Goal: Transaction & Acquisition: Purchase product/service

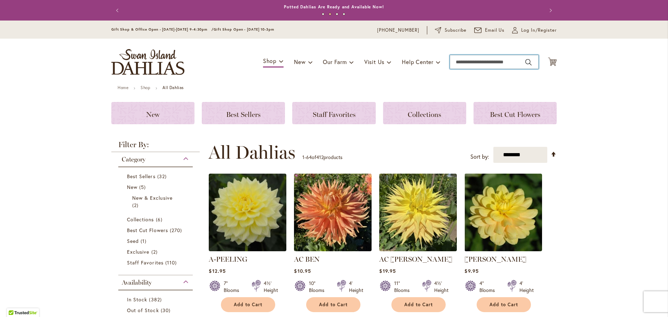
click at [488, 61] on input "Search" at bounding box center [494, 62] width 89 height 14
type input "****"
type input "*"
type input "*****"
type input "**********"
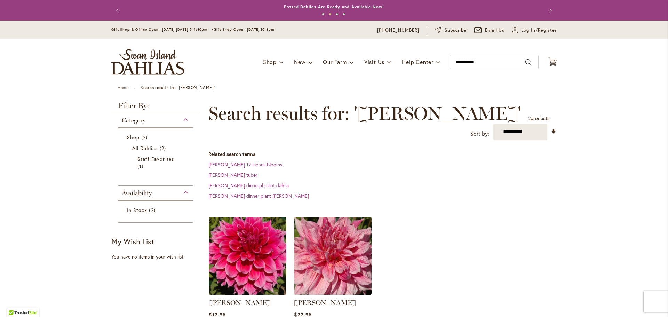
click at [342, 251] on img at bounding box center [332, 255] width 81 height 81
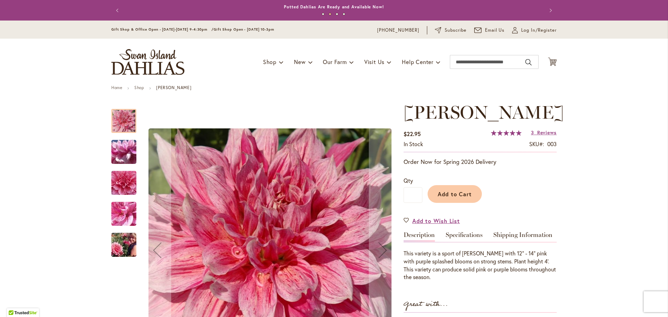
click at [123, 243] on img "MAKI" at bounding box center [124, 244] width 50 height 33
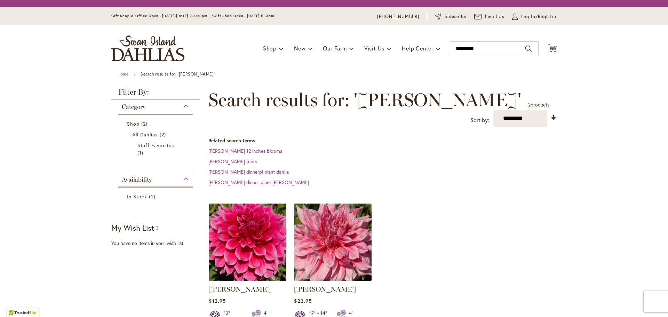
click at [257, 240] on img at bounding box center [247, 241] width 81 height 81
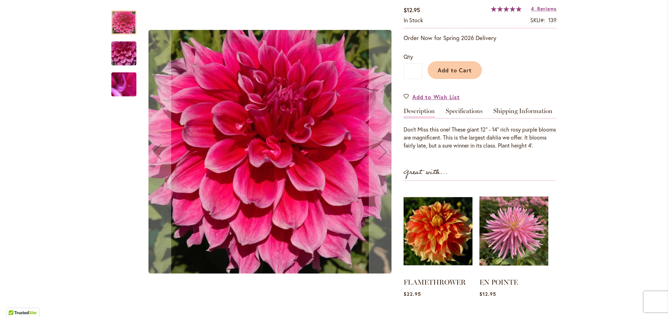
scroll to position [119, 0]
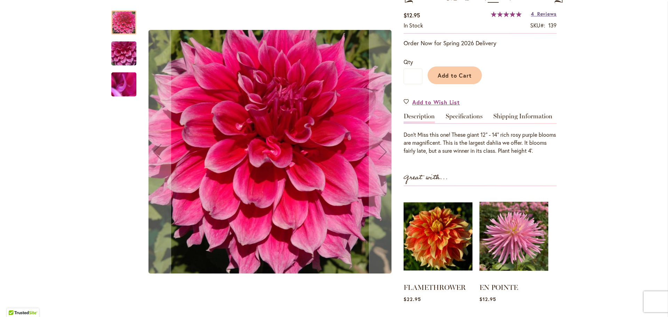
click at [543, 14] on span "Reviews" at bounding box center [546, 13] width 19 height 7
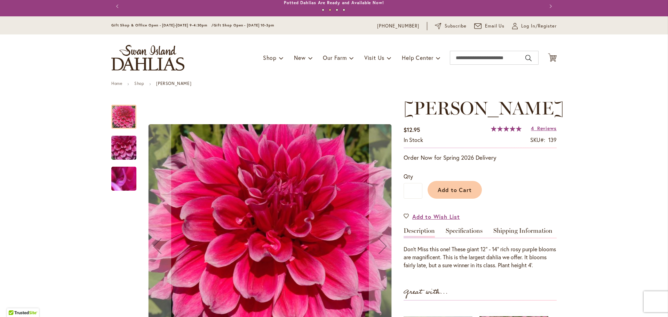
scroll to position [0, 0]
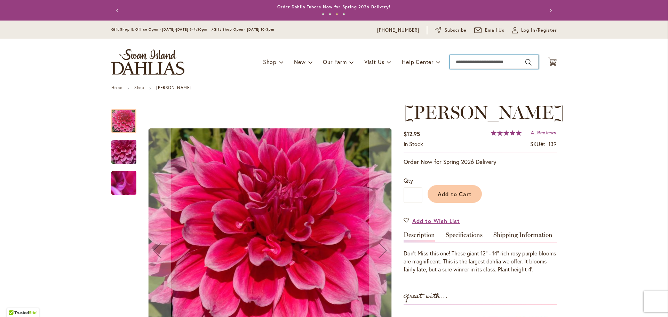
click at [474, 62] on input "Search" at bounding box center [494, 62] width 89 height 14
type input "*****"
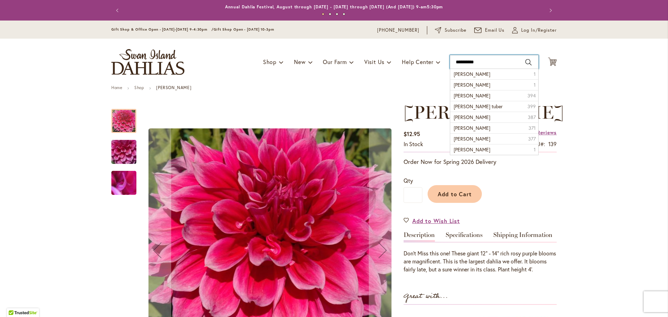
type input "**********"
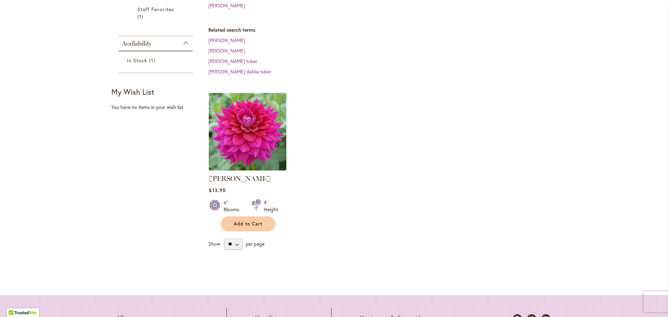
scroll to position [187, 0]
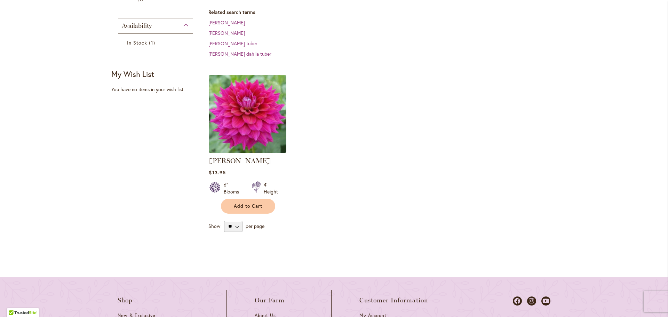
click at [248, 119] on img at bounding box center [247, 113] width 81 height 81
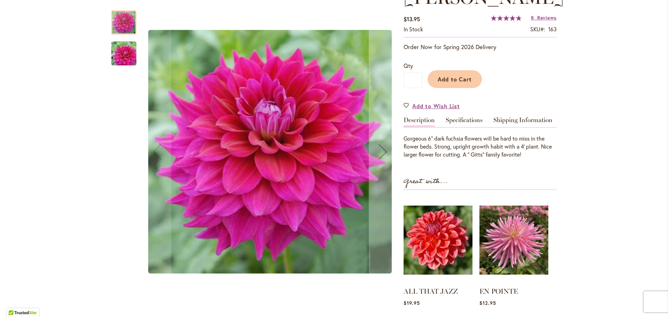
scroll to position [97, 0]
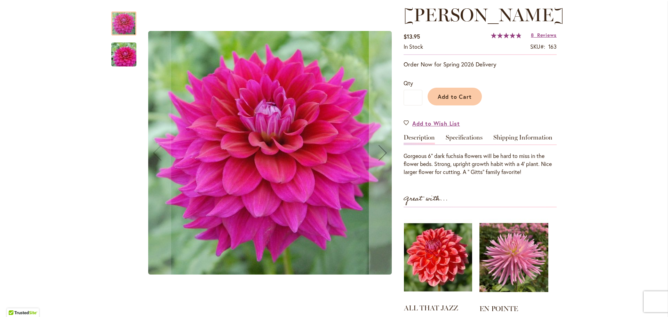
click at [427, 268] on img at bounding box center [438, 257] width 68 height 85
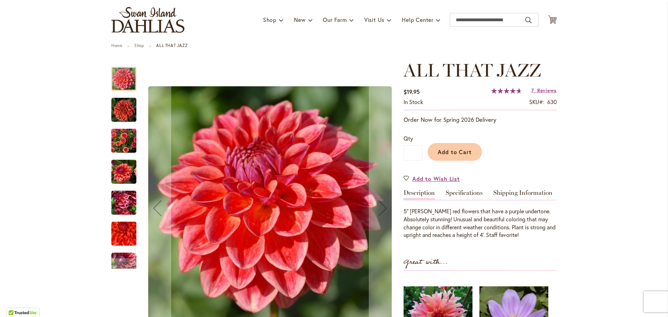
scroll to position [73, 0]
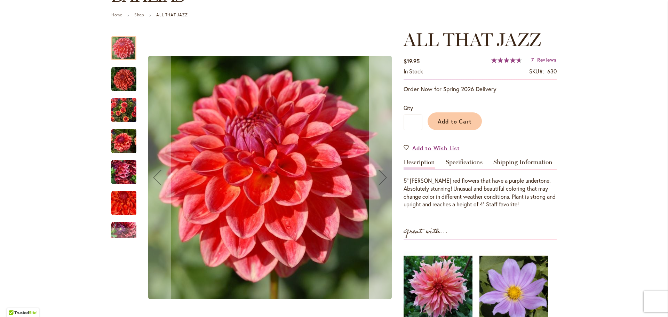
click at [383, 180] on div "Next" at bounding box center [383, 178] width 28 height 28
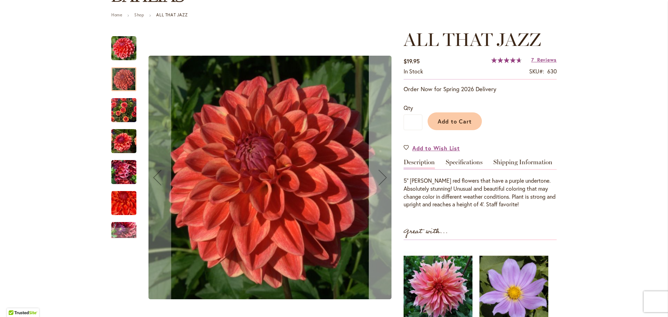
click at [384, 180] on div "Next" at bounding box center [383, 178] width 28 height 28
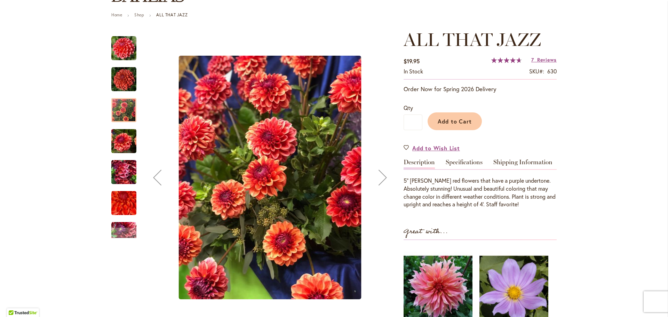
click at [384, 180] on div "Next" at bounding box center [383, 178] width 28 height 28
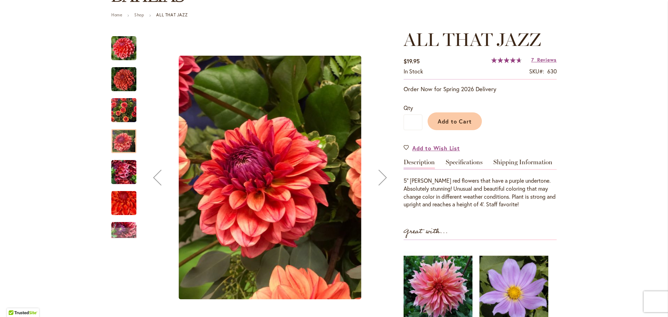
click at [384, 180] on div "Next" at bounding box center [383, 178] width 28 height 28
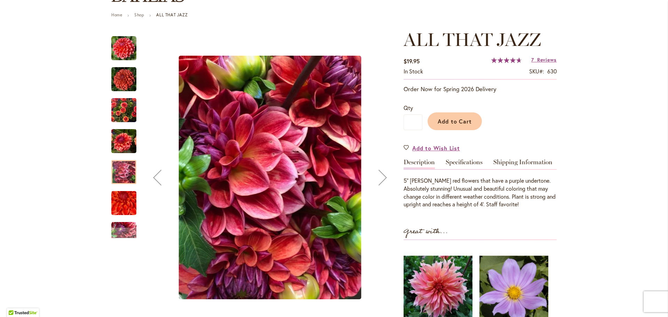
click at [384, 180] on div "Next" at bounding box center [383, 178] width 28 height 28
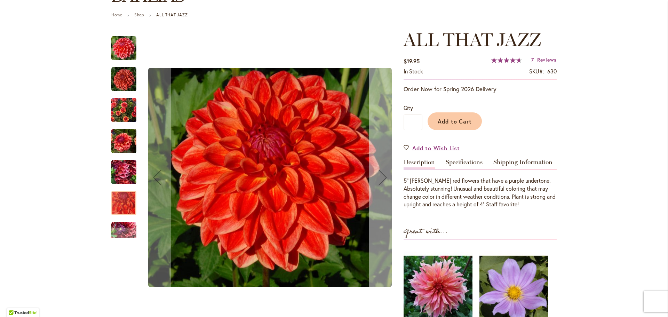
click at [384, 180] on div "Next" at bounding box center [383, 178] width 28 height 28
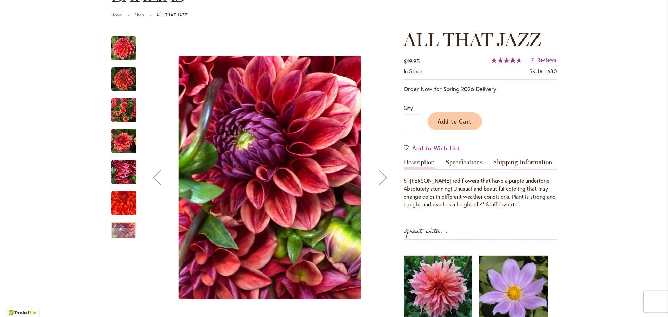
click at [384, 180] on div "Next" at bounding box center [383, 178] width 28 height 28
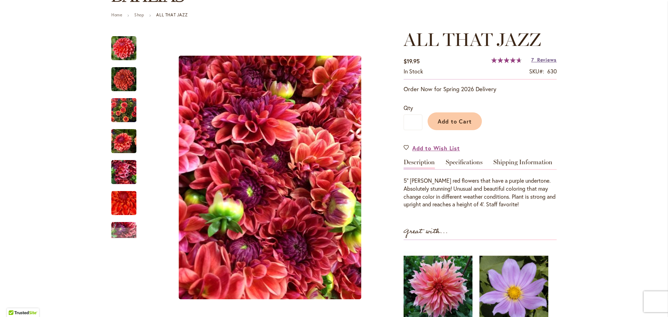
click at [544, 59] on span "Reviews" at bounding box center [546, 59] width 19 height 7
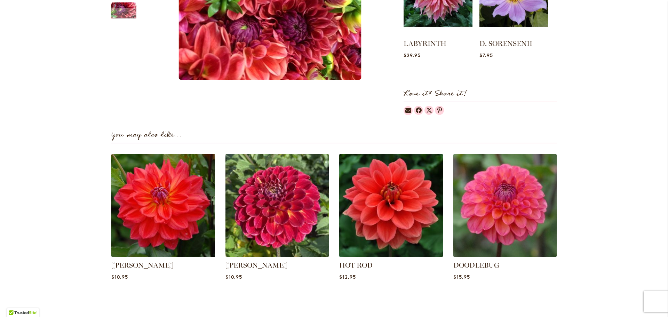
scroll to position [339, 0]
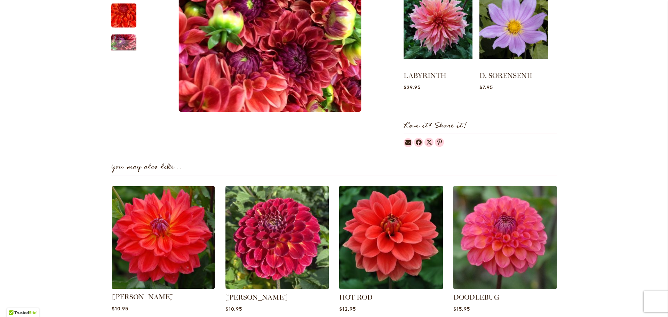
click at [184, 230] on img at bounding box center [163, 237] width 108 height 108
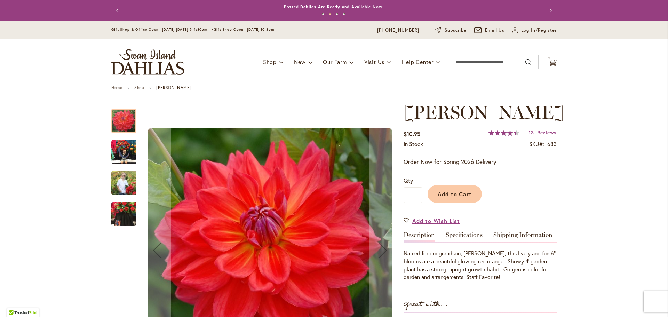
click at [123, 219] on img "COOPER BLAINE" at bounding box center [123, 213] width 25 height 33
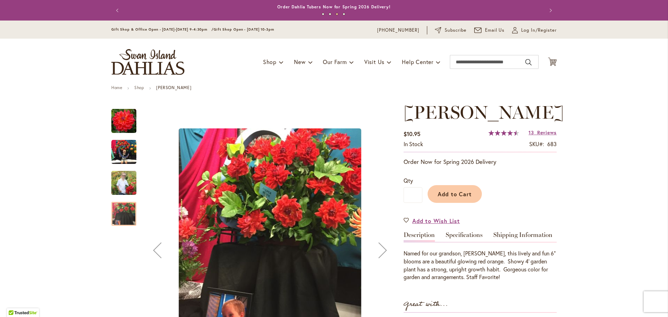
click at [126, 185] on img "COOPER BLAINE" at bounding box center [123, 182] width 25 height 31
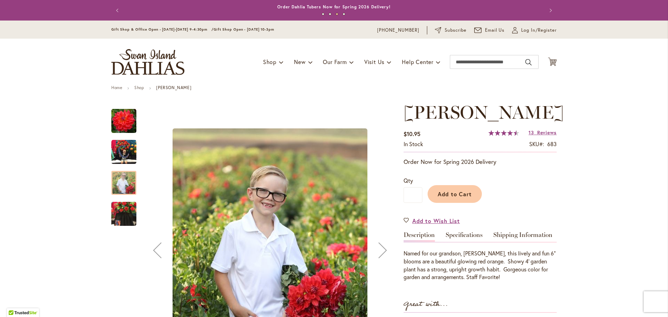
click at [129, 149] on img "COOPER BLAINE" at bounding box center [123, 152] width 25 height 25
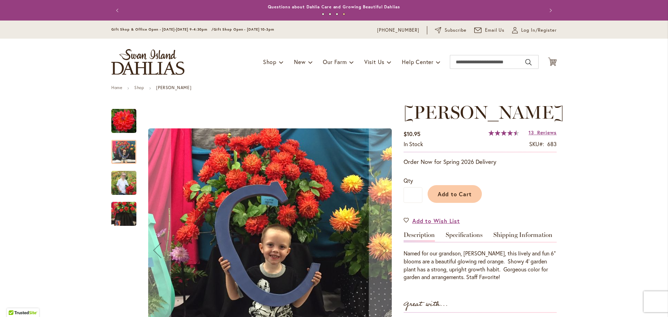
click at [128, 118] on img "COOPER BLAINE" at bounding box center [123, 121] width 25 height 25
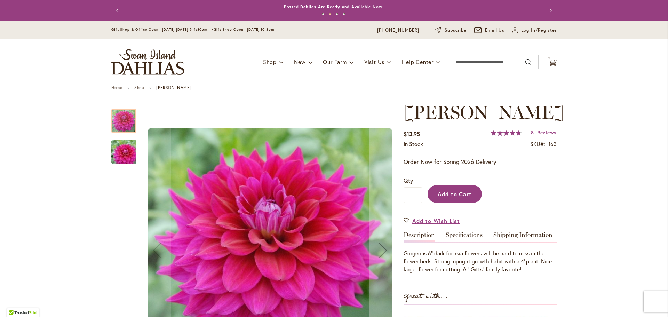
click at [451, 195] on span "Add to Cart" at bounding box center [455, 193] width 34 height 7
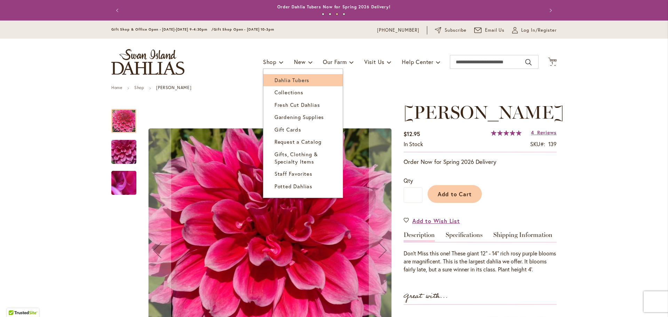
click at [292, 80] on span "Dahlia Tubers" at bounding box center [292, 80] width 35 height 7
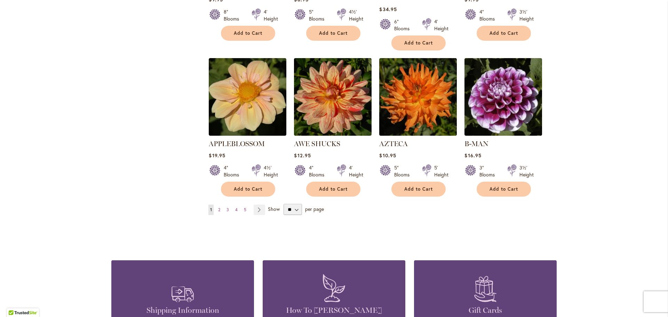
scroll to position [571, 0]
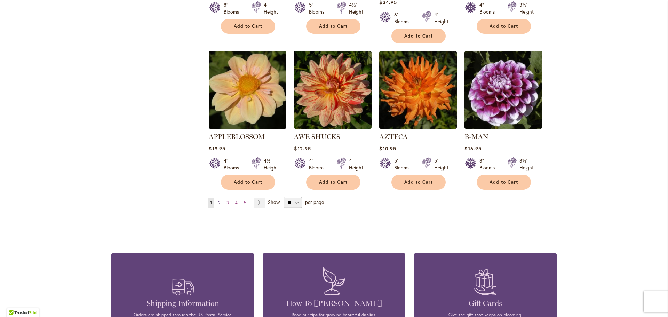
click at [220, 200] on span "2" at bounding box center [219, 202] width 2 height 5
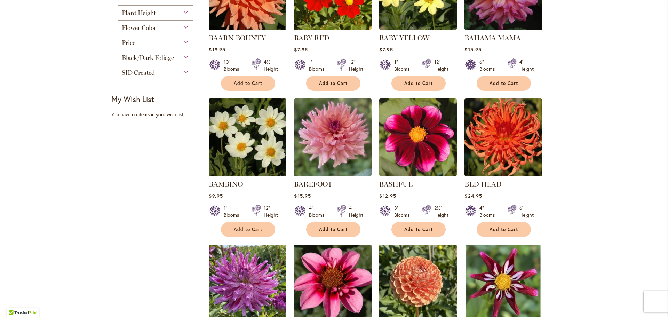
scroll to position [223, 0]
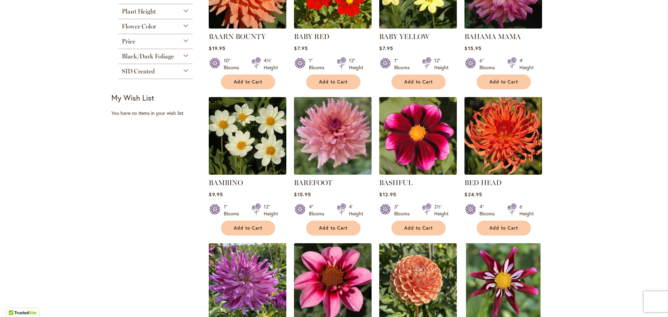
click at [317, 143] on img at bounding box center [332, 135] width 81 height 81
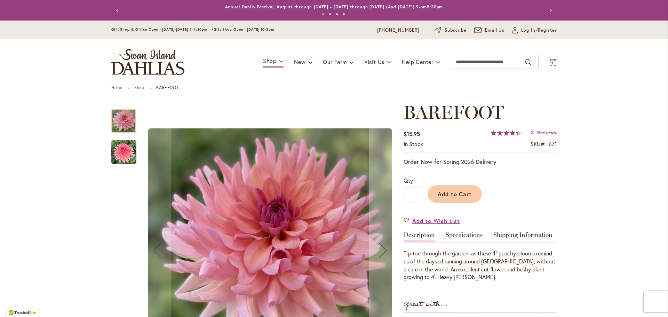
click at [123, 158] on img "BAREFOOT" at bounding box center [123, 152] width 25 height 25
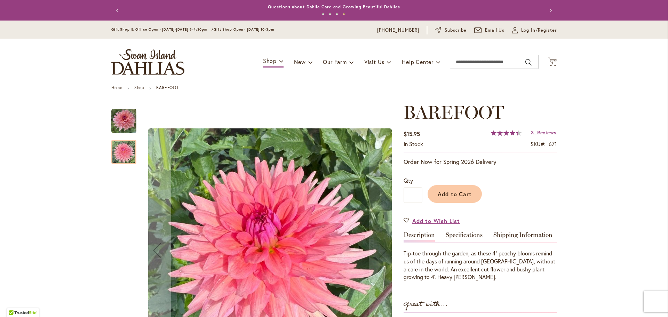
click at [126, 119] on img "BAREFOOT" at bounding box center [123, 121] width 25 height 25
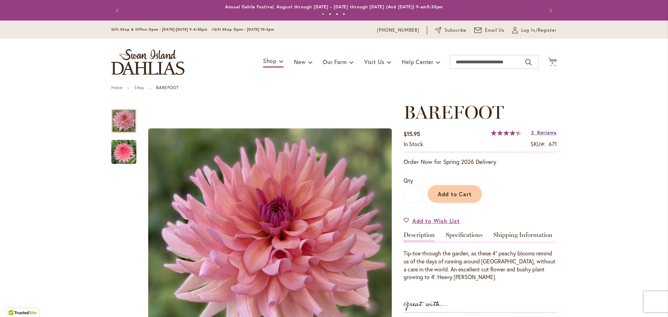
click at [552, 134] on span "Reviews" at bounding box center [546, 132] width 19 height 7
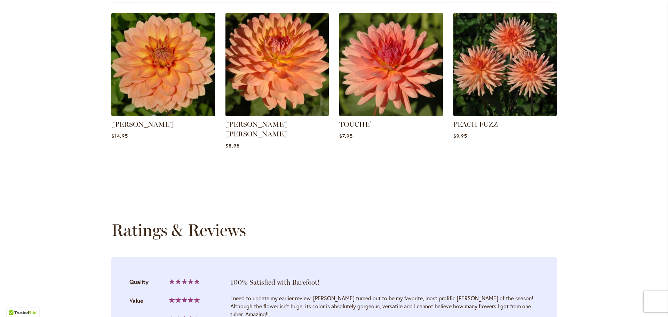
scroll to position [704, 0]
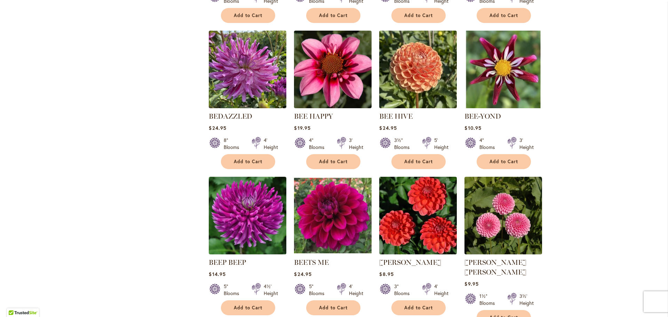
scroll to position [515, 0]
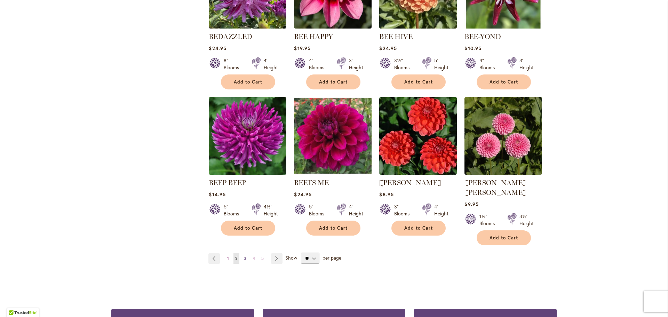
click at [245, 256] on span "3" at bounding box center [245, 258] width 2 height 5
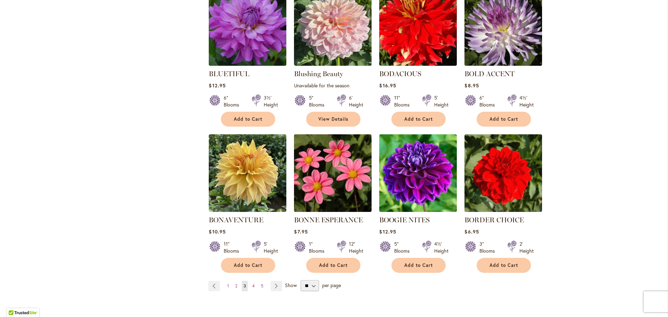
scroll to position [487, 0]
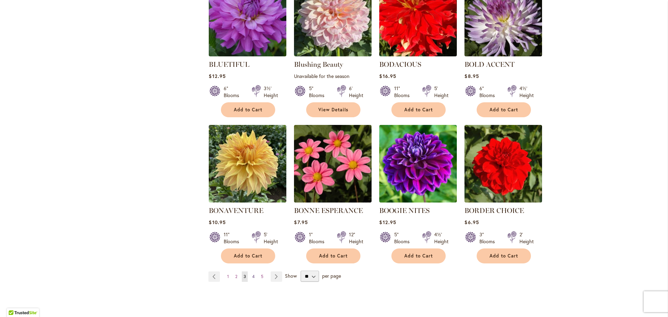
click at [253, 276] on span "4" at bounding box center [253, 276] width 2 height 5
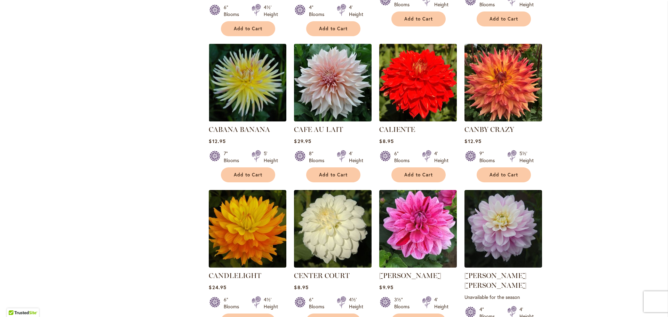
scroll to position [473, 0]
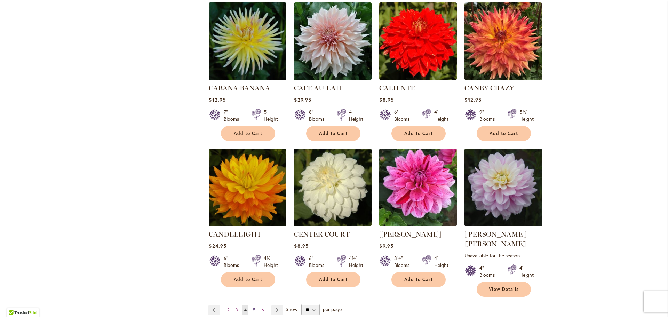
click at [255, 307] on span "5" at bounding box center [254, 309] width 2 height 5
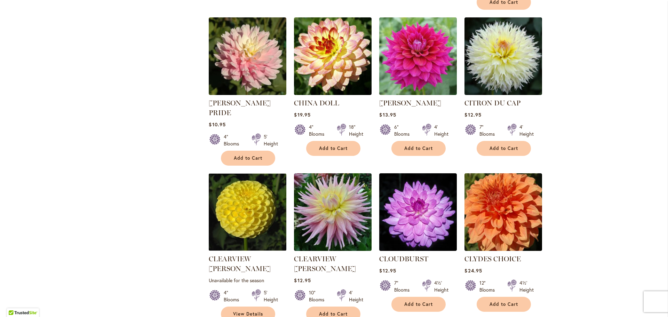
scroll to position [473, 0]
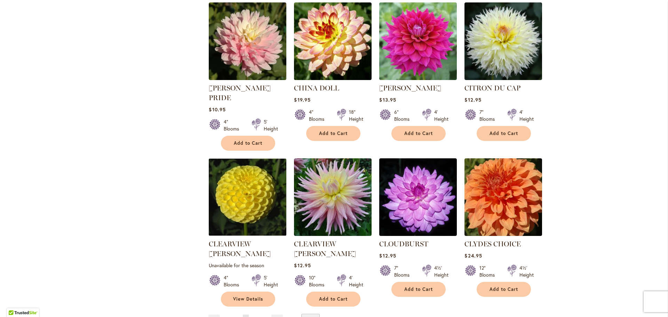
click at [255, 317] on span "6" at bounding box center [254, 319] width 2 height 5
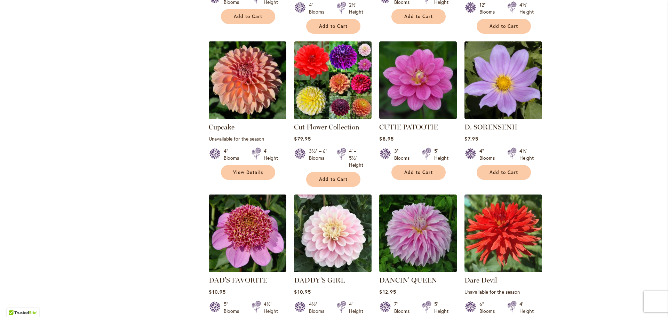
scroll to position [515, 0]
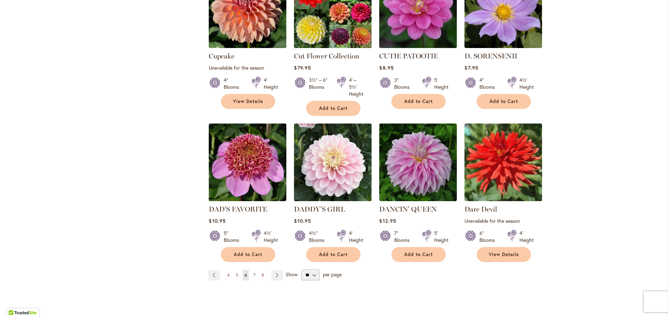
click at [255, 272] on span "7" at bounding box center [254, 274] width 2 height 5
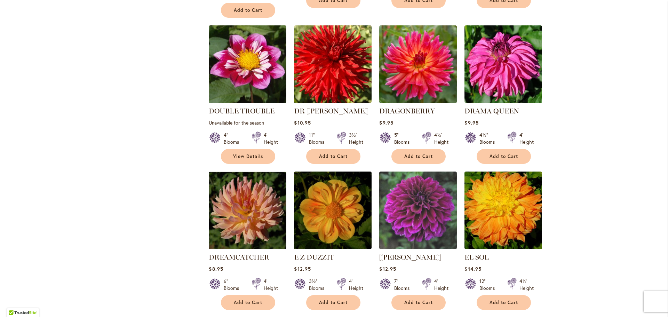
scroll to position [543, 0]
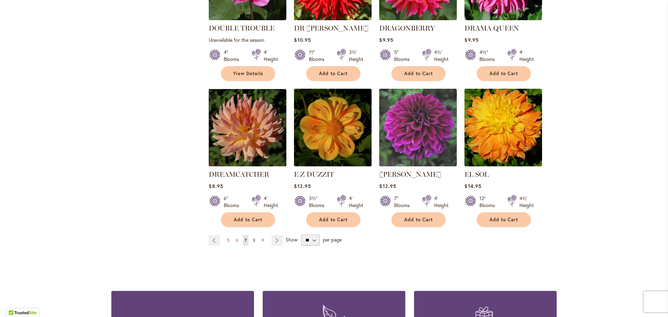
click at [254, 238] on span "8" at bounding box center [254, 240] width 2 height 5
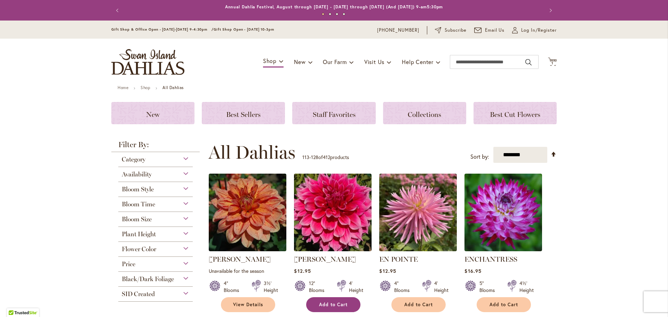
click at [335, 303] on span "Add to Cart" at bounding box center [333, 305] width 29 height 6
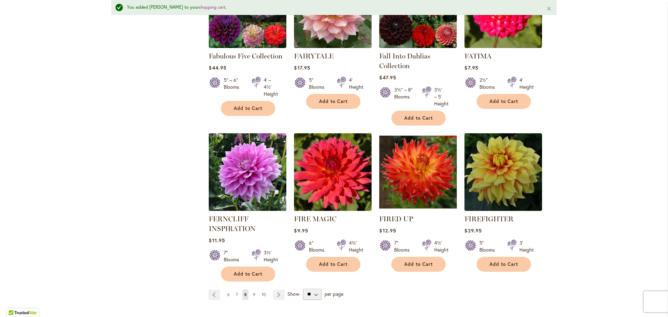
scroll to position [571, 0]
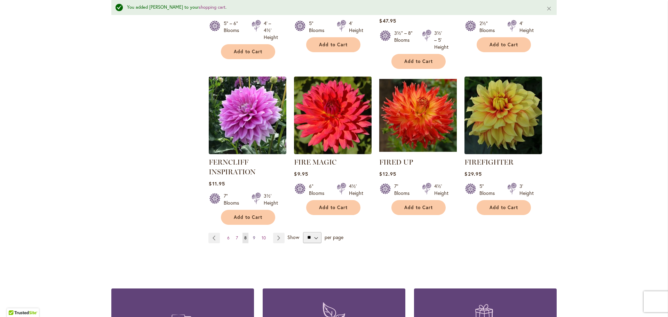
click at [254, 237] on span "9" at bounding box center [254, 237] width 2 height 5
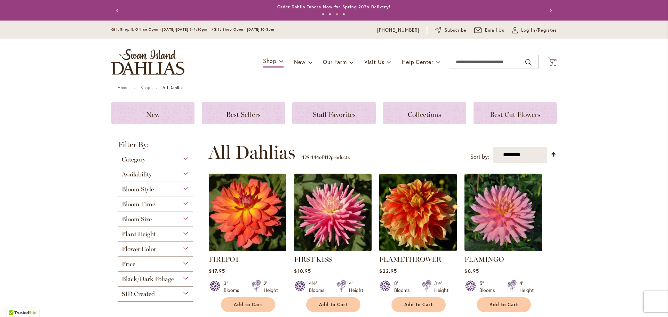
click at [664, 179] on body "Skip to Accessibility Information The store will not work correctly in the case…" at bounding box center [334, 158] width 668 height 317
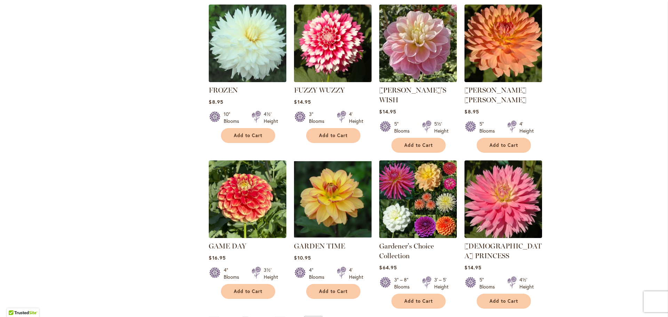
scroll to position [487, 0]
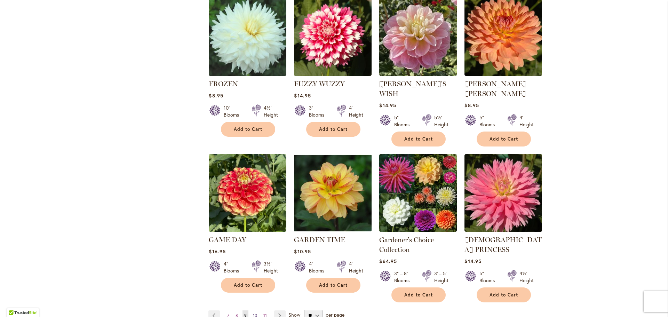
click at [255, 313] on span "10" at bounding box center [255, 315] width 4 height 5
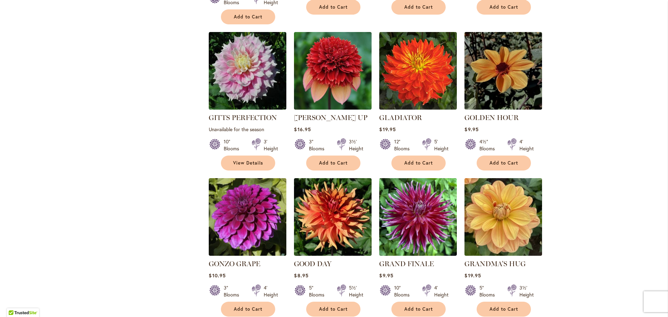
scroll to position [501, 0]
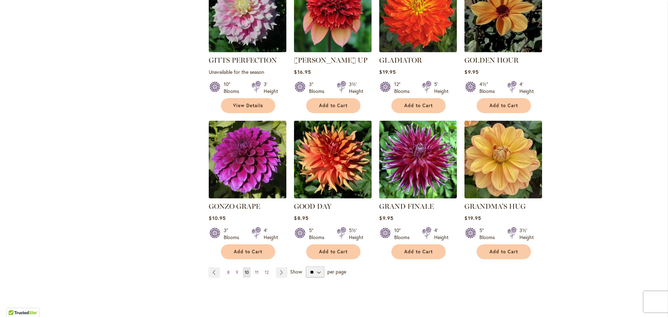
click at [256, 270] on span "11" at bounding box center [256, 272] width 3 height 5
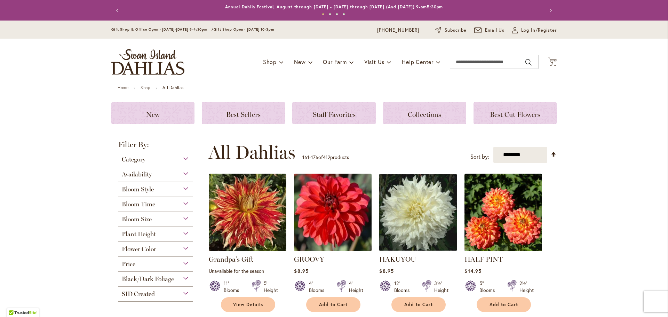
click at [332, 212] on img at bounding box center [332, 212] width 81 height 81
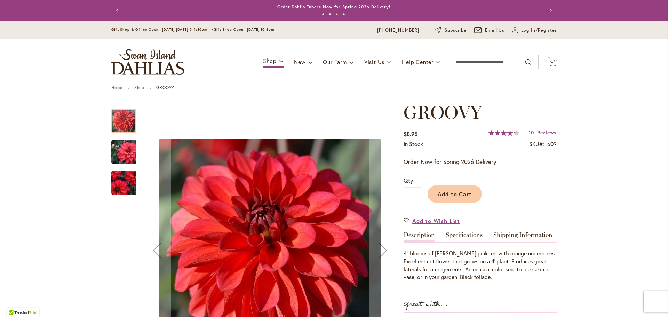
click at [121, 153] on img "GROOVY" at bounding box center [124, 151] width 50 height 33
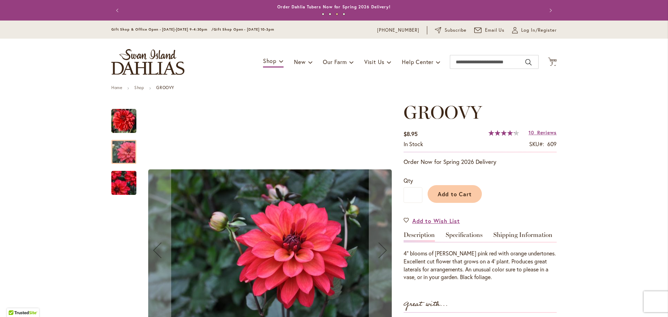
click at [124, 187] on img "GROOVY" at bounding box center [124, 182] width 50 height 43
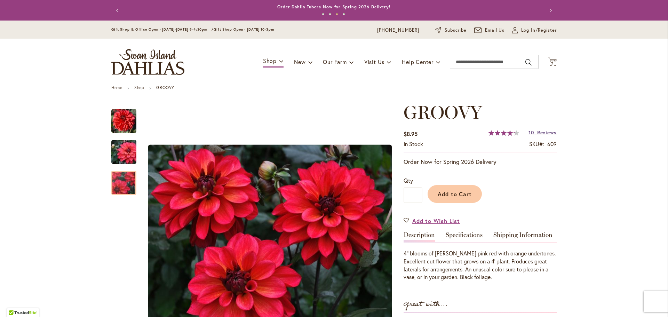
click at [545, 132] on span "Reviews" at bounding box center [546, 132] width 19 height 7
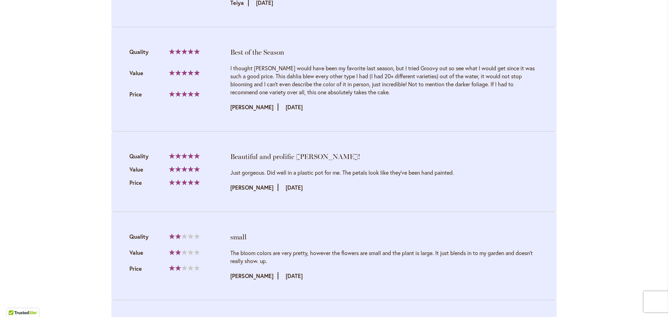
scroll to position [912, 0]
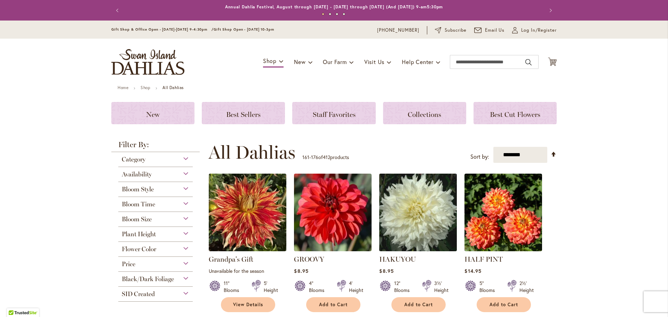
click at [417, 208] on img at bounding box center [418, 212] width 81 height 81
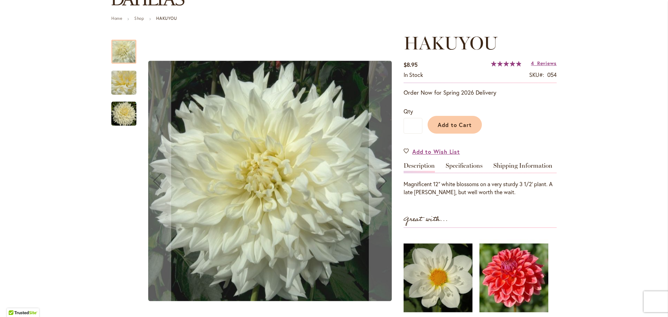
scroll to position [116, 0]
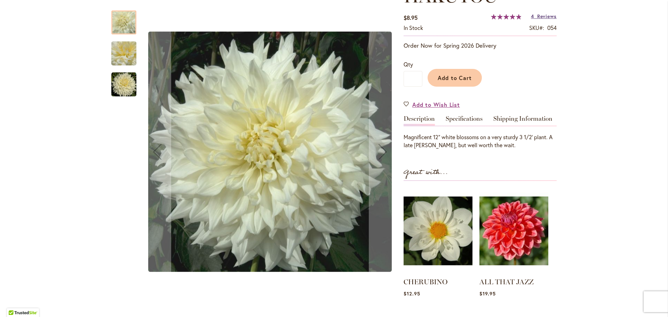
click at [543, 15] on span "Reviews" at bounding box center [546, 16] width 19 height 7
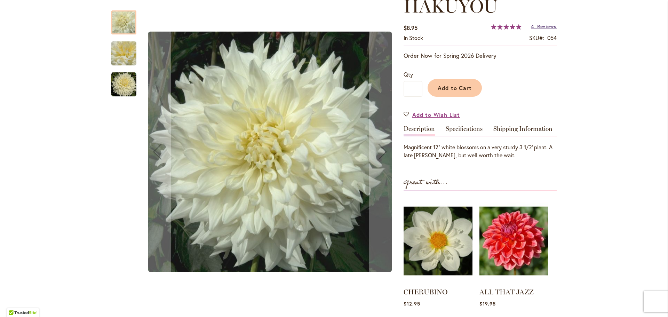
scroll to position [85, 0]
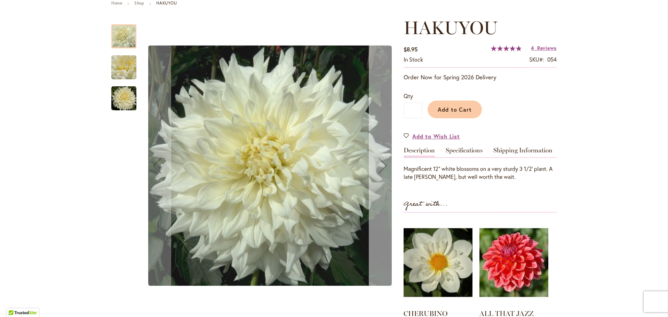
click at [381, 167] on div "Next" at bounding box center [383, 166] width 28 height 28
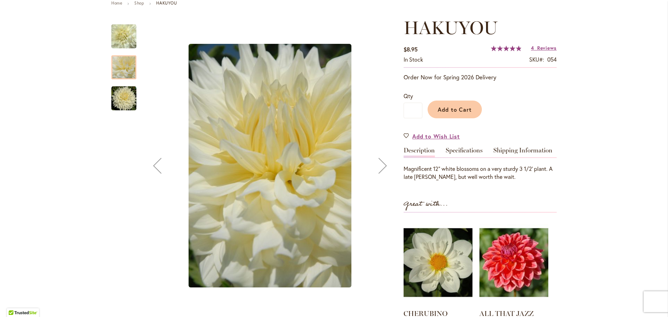
click at [381, 167] on div "Next" at bounding box center [383, 166] width 28 height 28
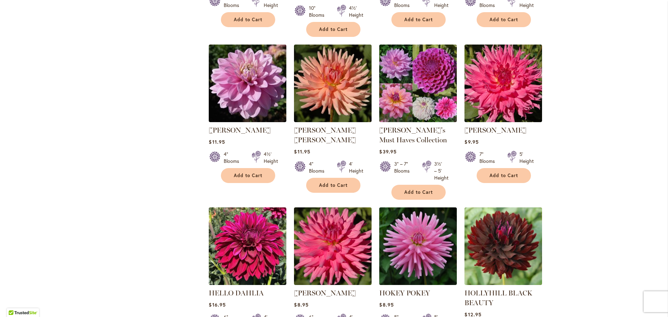
scroll to position [431, 0]
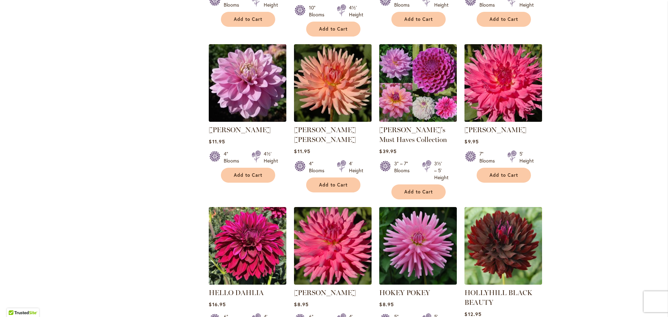
click at [518, 79] on img at bounding box center [503, 82] width 81 height 81
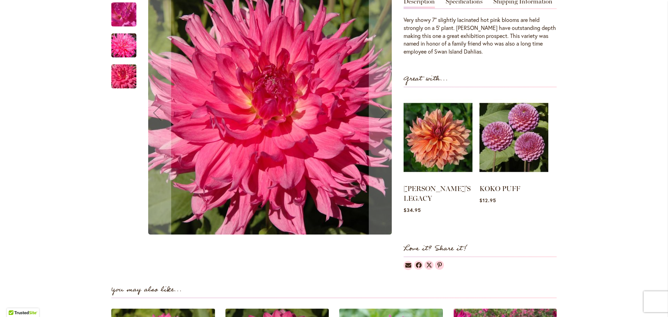
scroll to position [223, 0]
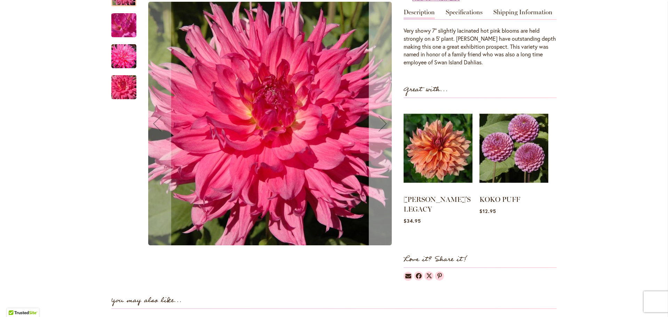
click at [381, 136] on div "Next" at bounding box center [383, 124] width 28 height 28
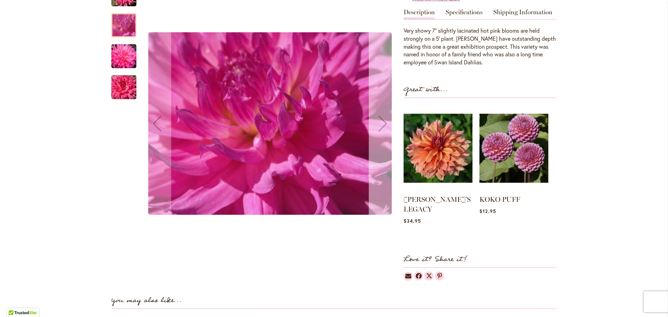
click at [381, 136] on div "Next" at bounding box center [383, 124] width 28 height 28
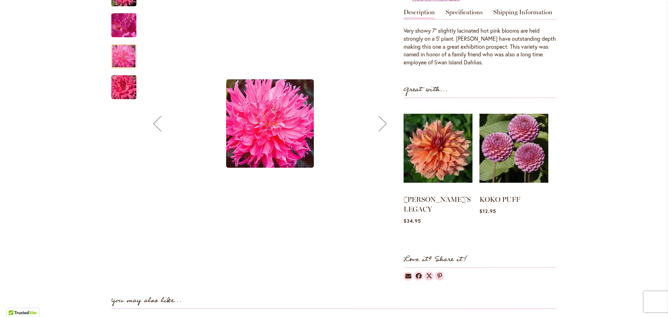
click at [381, 136] on div "Next" at bounding box center [383, 124] width 28 height 28
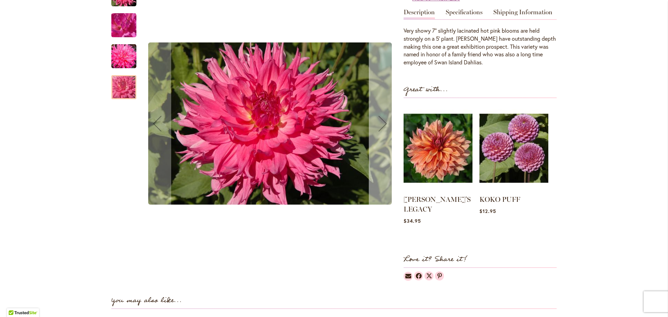
click at [381, 136] on div "Next" at bounding box center [383, 124] width 28 height 28
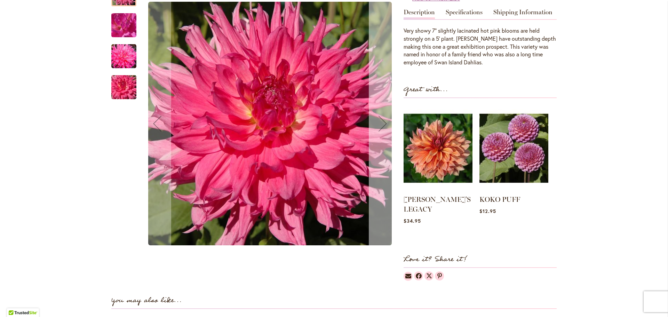
click at [381, 136] on div "Next" at bounding box center [383, 124] width 28 height 28
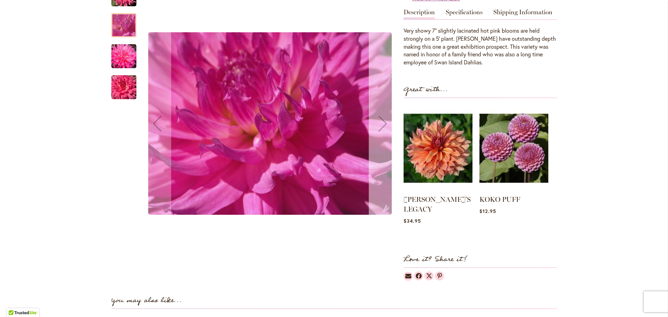
click at [381, 136] on div "Next" at bounding box center [383, 124] width 28 height 28
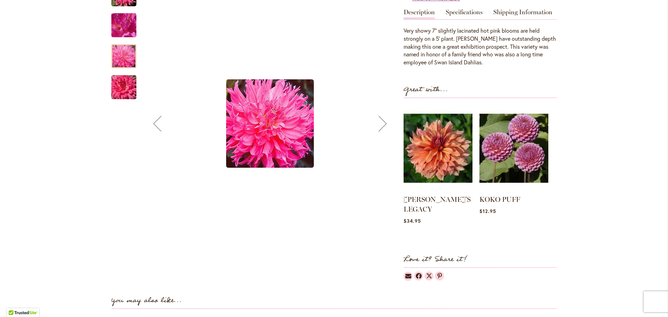
click at [381, 136] on div "Next" at bounding box center [383, 124] width 28 height 28
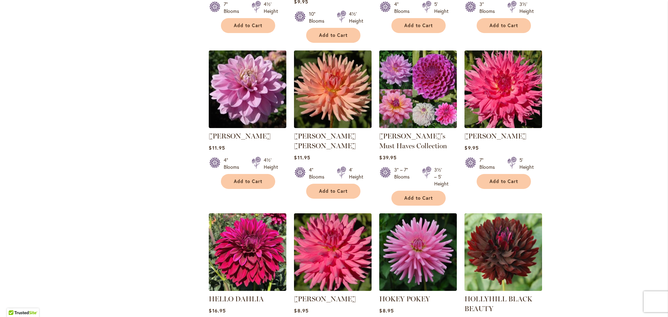
scroll to position [431, 0]
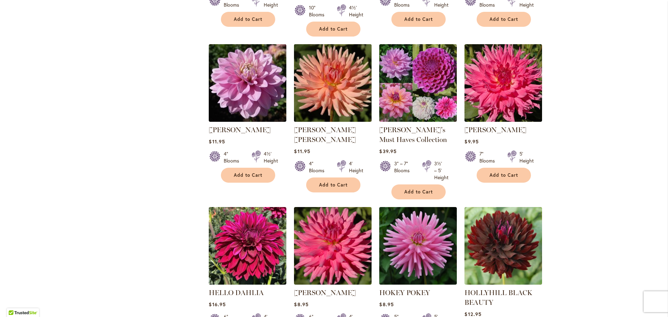
click at [324, 89] on img at bounding box center [332, 82] width 81 height 81
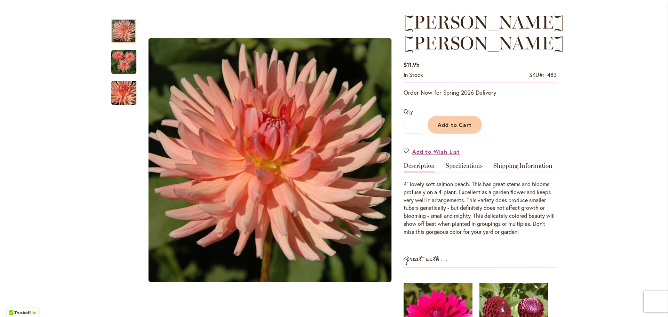
scroll to position [125, 0]
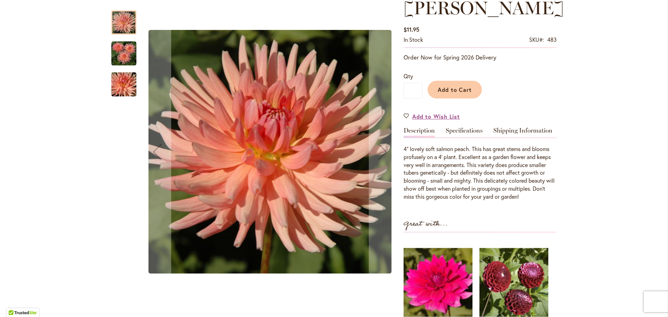
click at [126, 55] on img "HEATHER MARIE" at bounding box center [123, 53] width 25 height 25
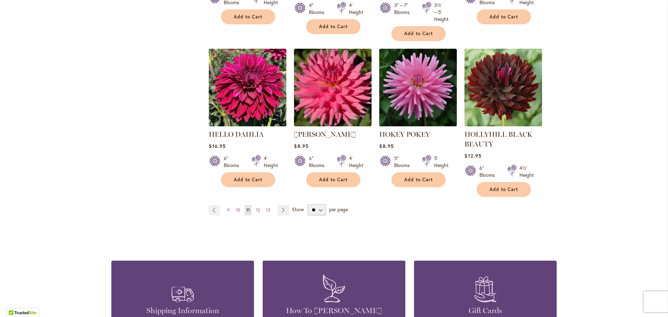
scroll to position [598, 0]
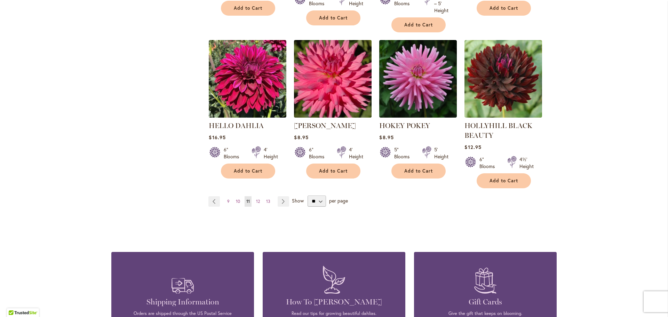
click at [336, 81] on img at bounding box center [332, 78] width 81 height 81
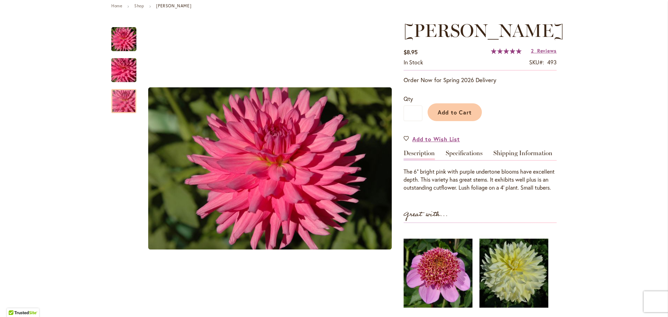
scroll to position [97, 0]
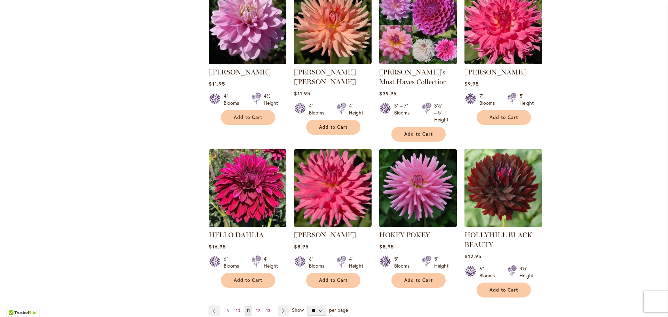
scroll to position [529, 0]
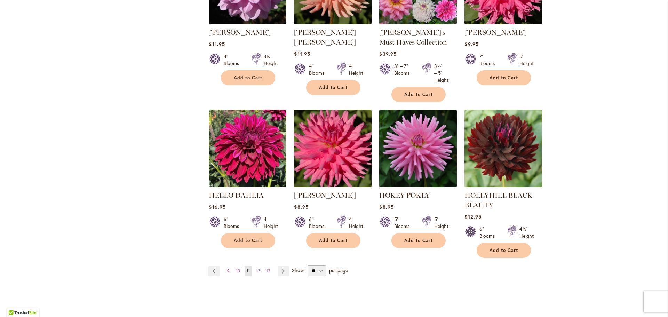
click at [258, 269] on span "12" at bounding box center [258, 270] width 4 height 5
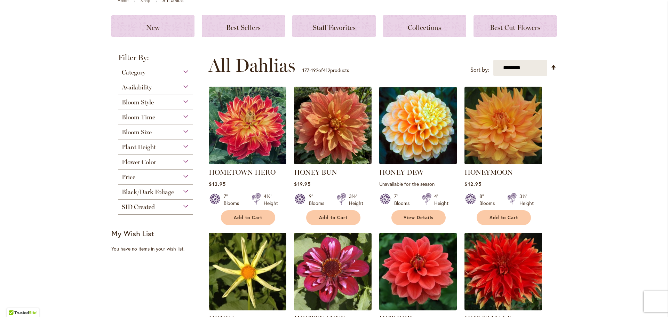
scroll to position [139, 0]
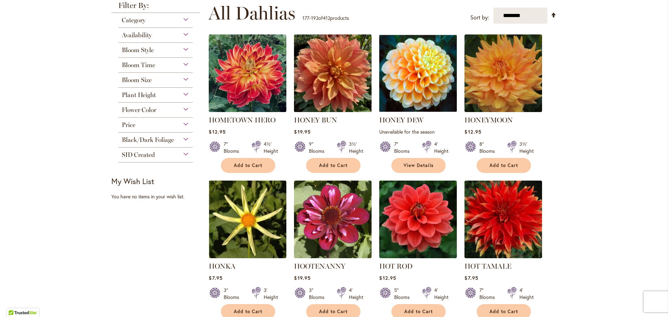
click at [338, 83] on img at bounding box center [332, 73] width 81 height 81
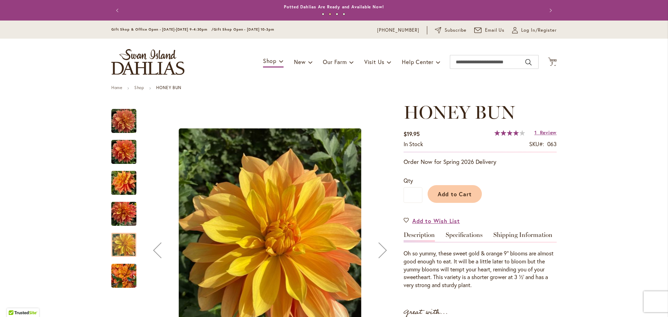
click at [382, 252] on div "Next" at bounding box center [383, 250] width 28 height 28
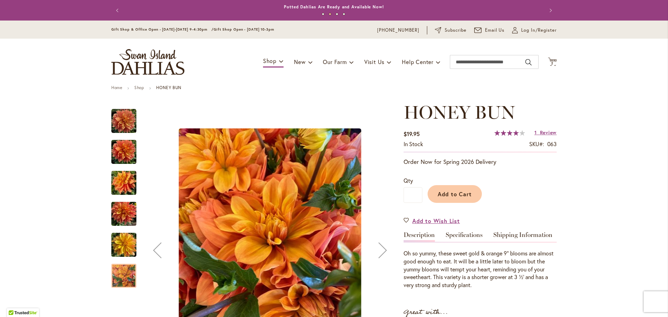
click at [382, 252] on div "Next" at bounding box center [383, 250] width 28 height 28
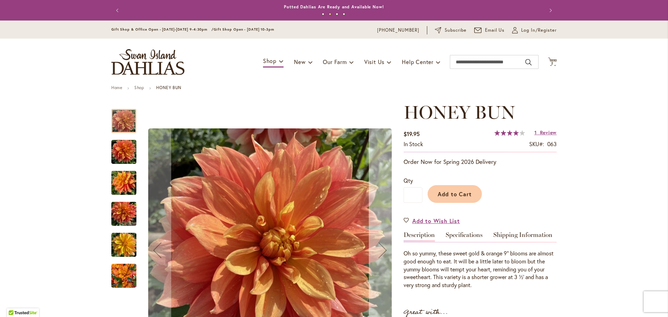
click at [382, 252] on div "Next" at bounding box center [383, 250] width 28 height 28
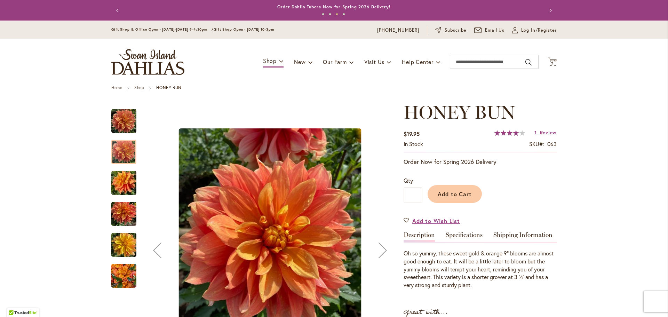
click at [382, 252] on div "Next" at bounding box center [383, 250] width 28 height 28
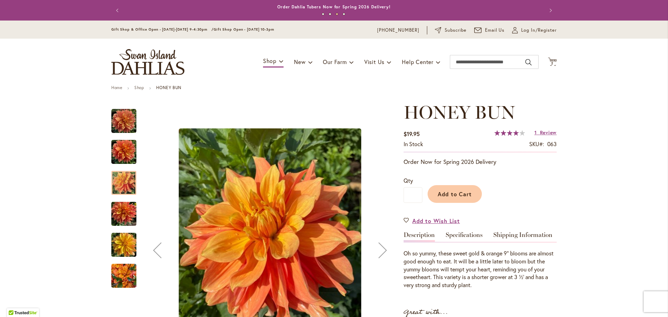
click at [382, 252] on div "Next" at bounding box center [383, 250] width 28 height 28
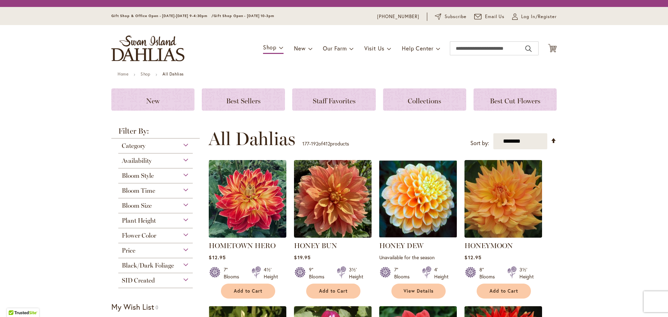
click at [510, 203] on img at bounding box center [504, 199] width 78 height 78
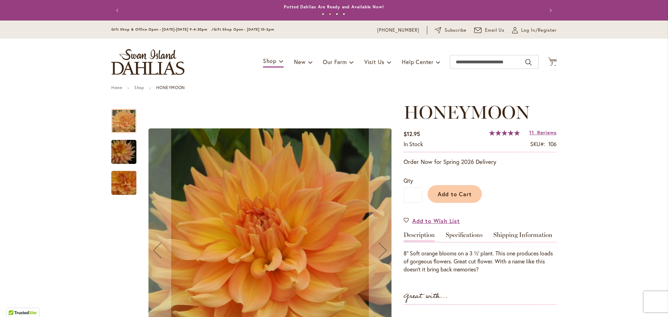
click at [126, 155] on img "Honeymoon" at bounding box center [124, 151] width 50 height 33
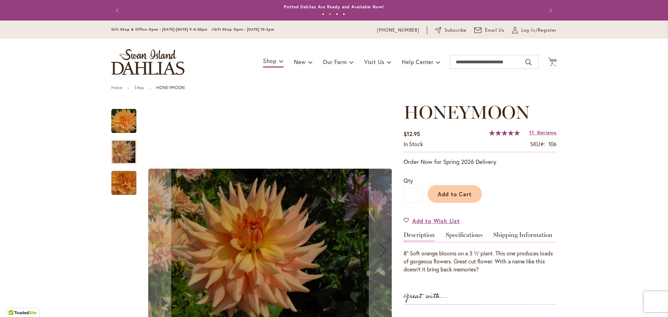
click at [127, 182] on img "Honeymoon" at bounding box center [124, 183] width 50 height 46
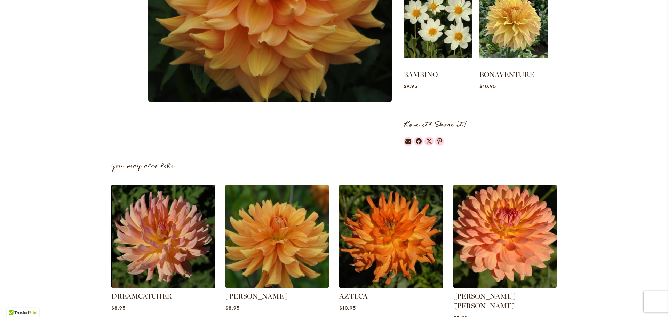
scroll to position [99, 0]
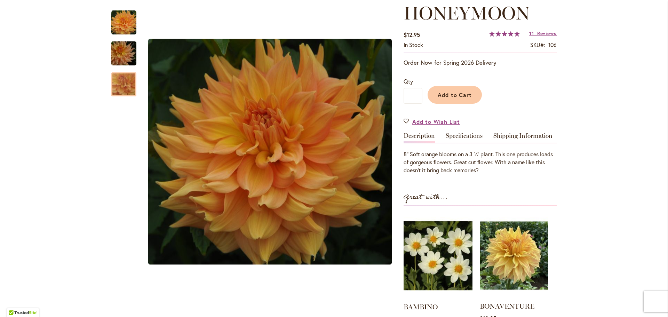
click at [522, 264] on img at bounding box center [514, 255] width 68 height 85
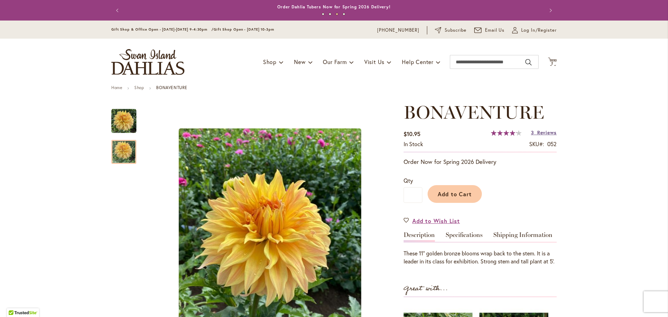
click at [539, 132] on span "Reviews" at bounding box center [546, 132] width 19 height 7
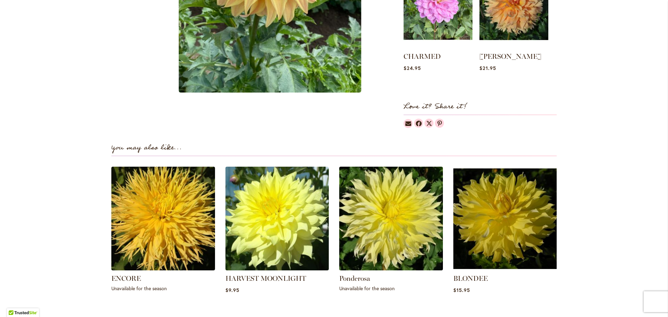
scroll to position [334, 0]
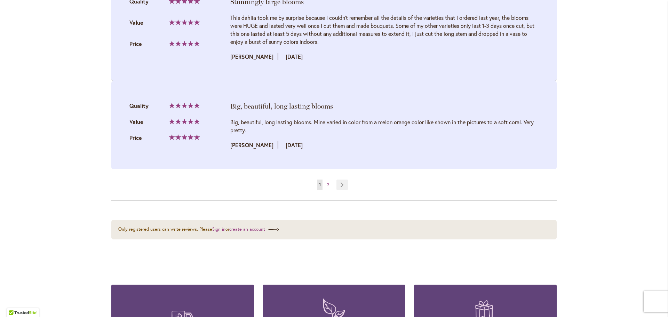
scroll to position [1494, 0]
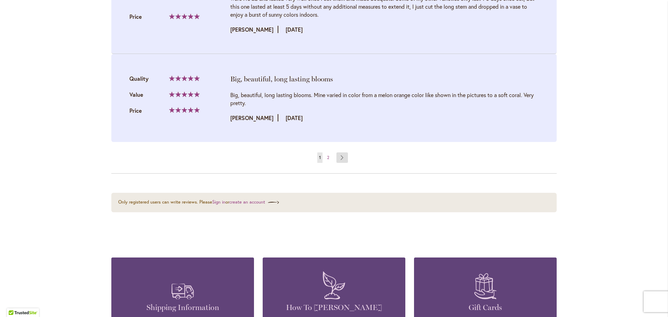
click at [343, 154] on link "Page Next" at bounding box center [341, 157] width 11 height 10
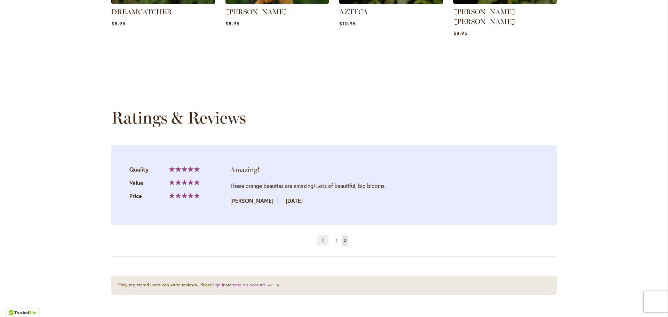
scroll to position [696, 0]
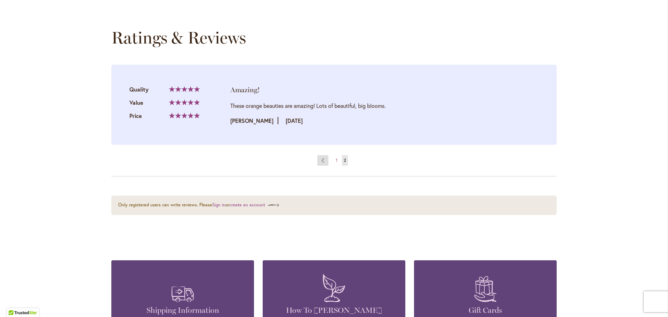
click at [321, 155] on link "Page Previous" at bounding box center [322, 160] width 11 height 10
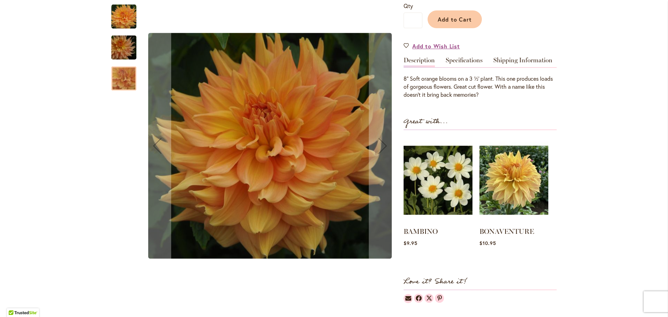
scroll to position [167, 0]
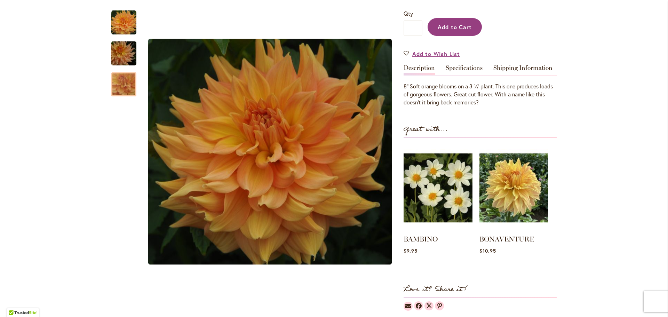
click at [465, 26] on span "Add to Cart" at bounding box center [455, 26] width 34 height 7
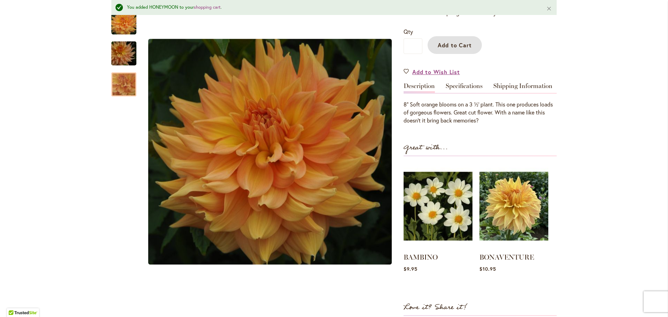
scroll to position [185, 0]
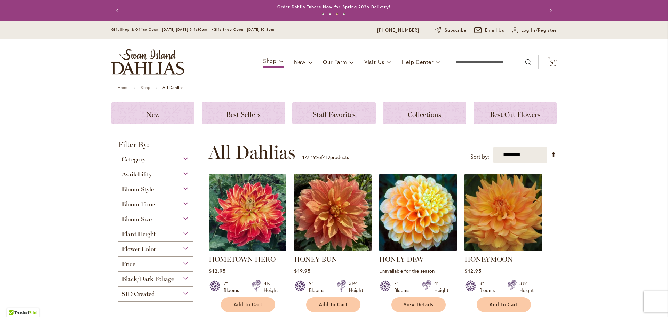
click at [425, 200] on img at bounding box center [418, 212] width 81 height 81
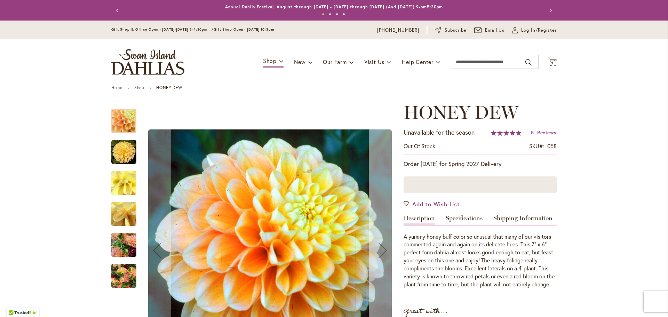
click at [380, 250] on div "Next" at bounding box center [383, 250] width 28 height 28
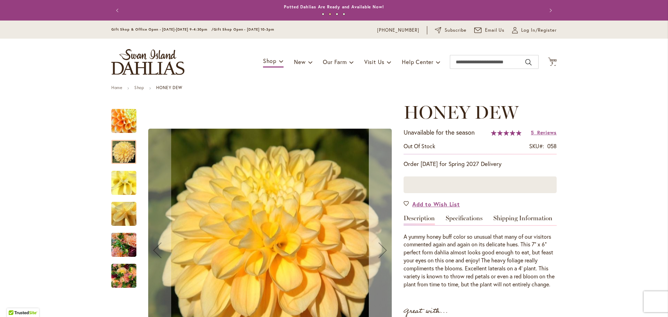
click at [380, 250] on div "Next" at bounding box center [383, 250] width 28 height 28
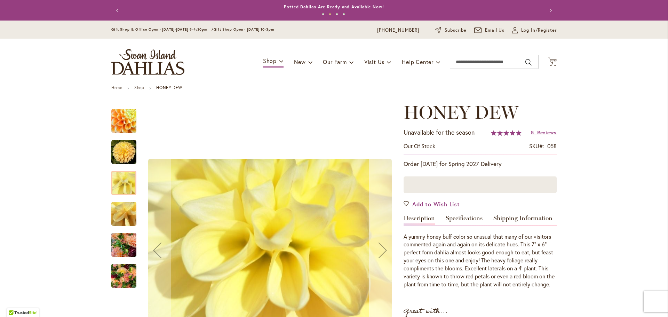
click at [380, 250] on div "Next" at bounding box center [383, 250] width 28 height 28
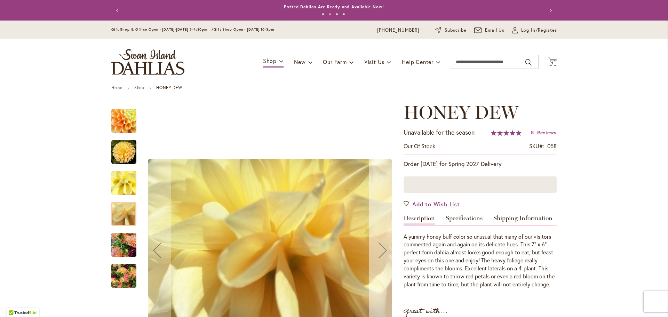
click at [380, 250] on div "Next" at bounding box center [383, 250] width 28 height 28
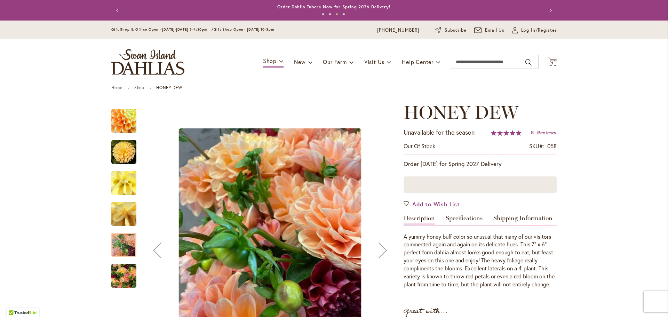
click at [380, 250] on div "Next" at bounding box center [383, 250] width 28 height 28
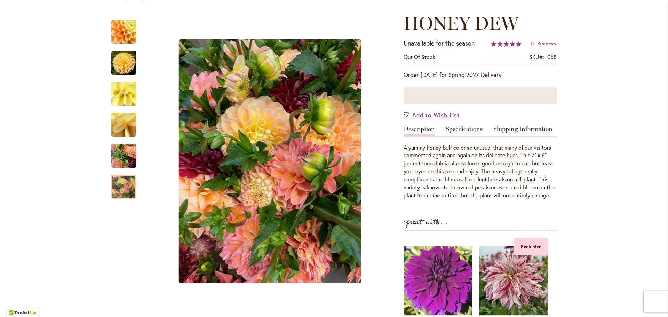
scroll to position [105, 0]
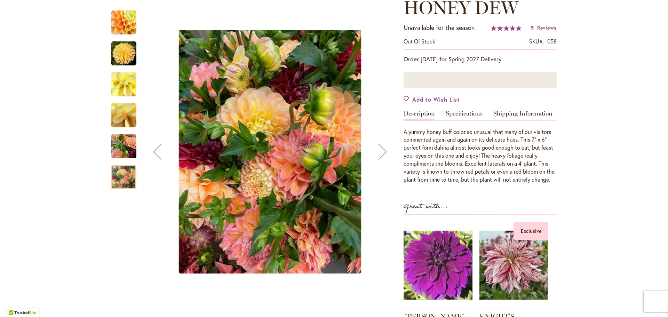
click at [126, 148] on img "Honey Dew" at bounding box center [123, 146] width 25 height 33
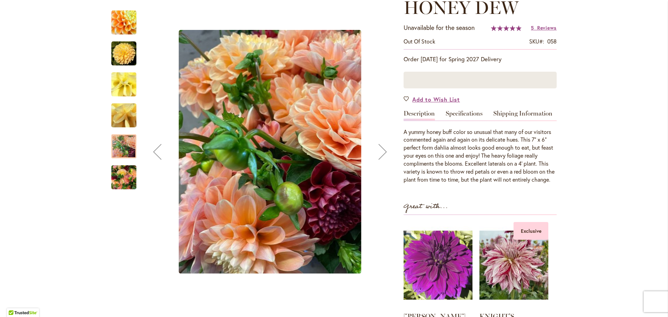
click at [118, 85] on img "Honey Dew" at bounding box center [124, 85] width 50 height 38
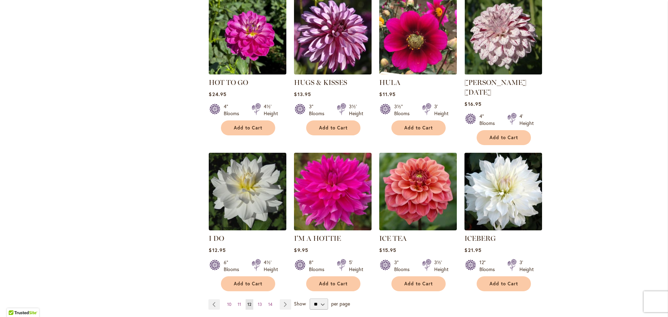
scroll to position [473, 0]
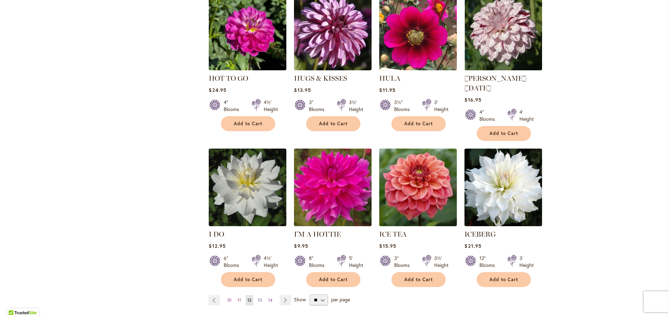
click at [260, 297] on span "13" at bounding box center [260, 299] width 4 height 5
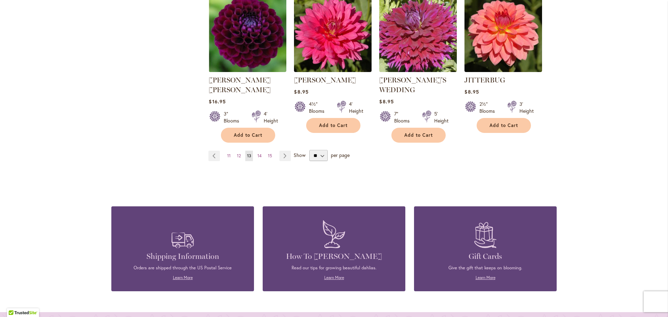
scroll to position [640, 0]
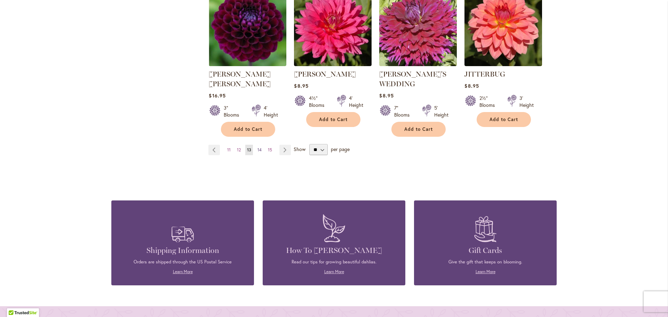
click at [259, 147] on span "14" at bounding box center [259, 149] width 4 height 5
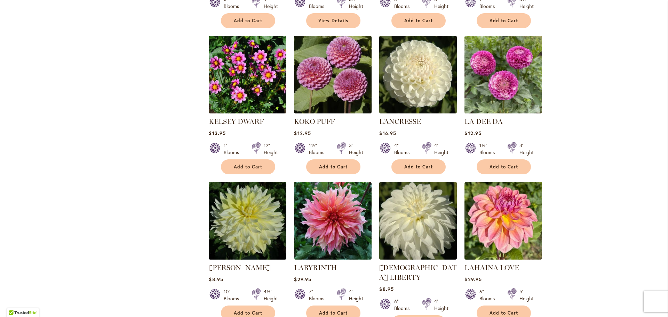
scroll to position [487, 0]
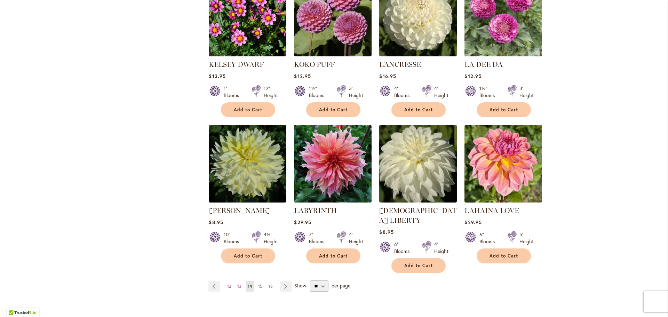
click at [261, 284] on span "15" at bounding box center [260, 286] width 4 height 5
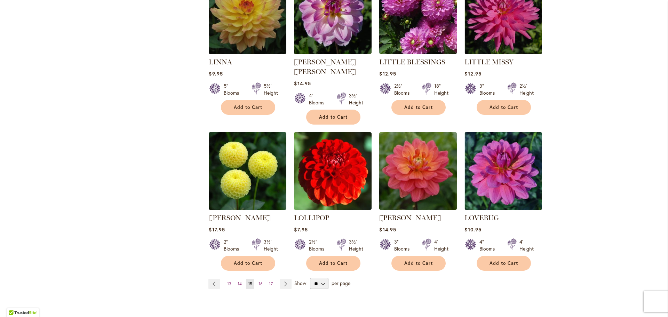
scroll to position [515, 0]
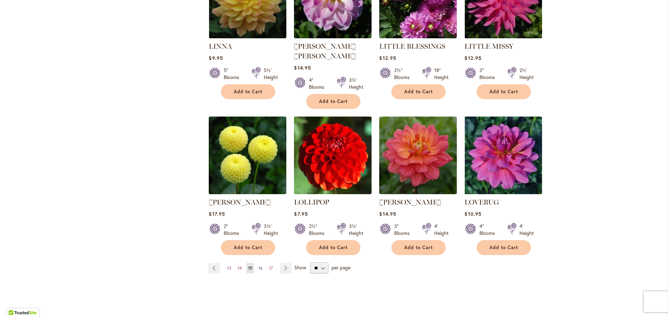
click at [262, 265] on span "16" at bounding box center [261, 267] width 4 height 5
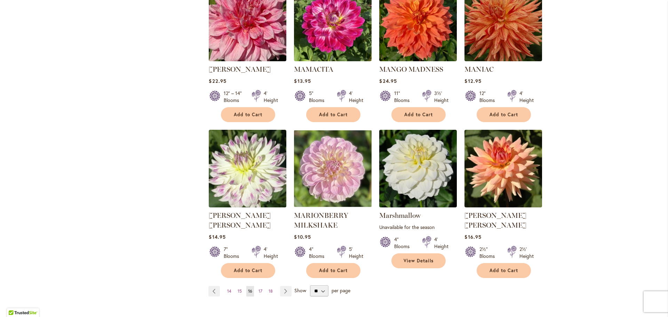
scroll to position [501, 0]
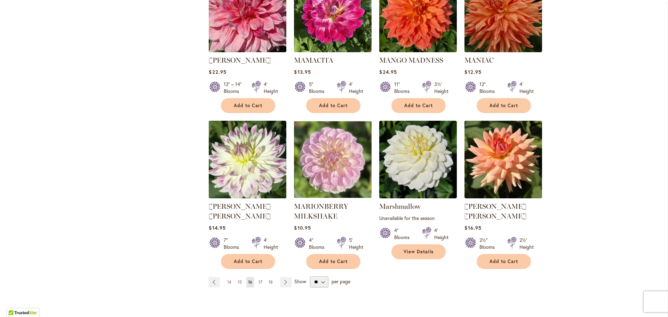
click at [261, 279] on span "17" at bounding box center [261, 281] width 4 height 5
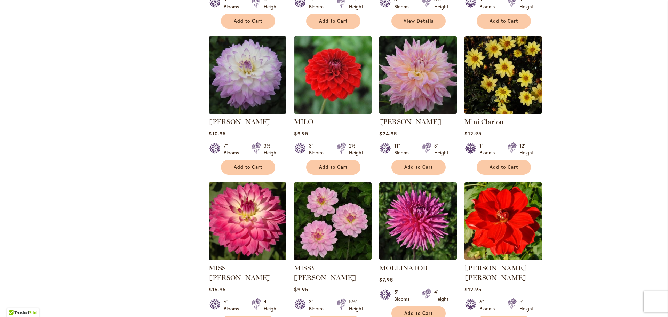
scroll to position [501, 0]
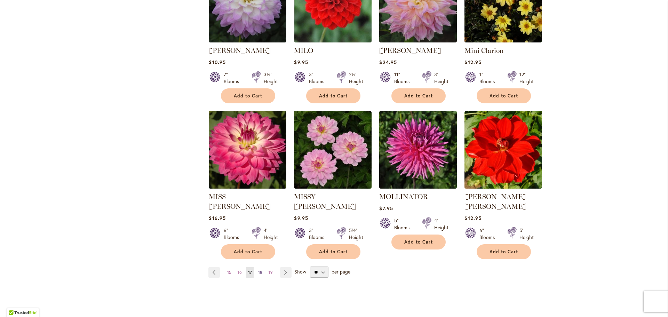
click at [259, 270] on span "18" at bounding box center [260, 272] width 4 height 5
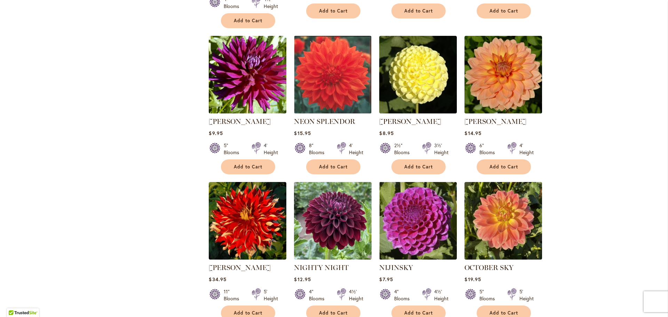
scroll to position [515, 0]
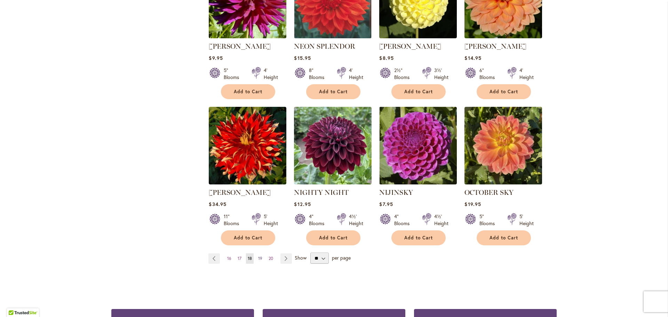
click at [259, 256] on span "19" at bounding box center [260, 258] width 4 height 5
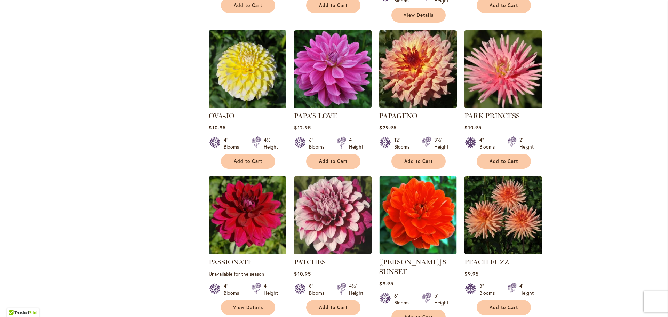
scroll to position [473, 0]
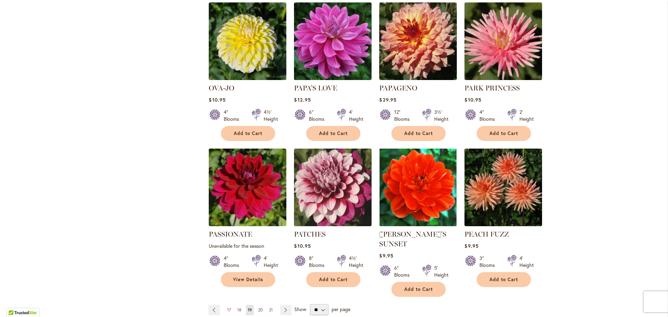
click at [260, 307] on span "20" at bounding box center [260, 309] width 5 height 5
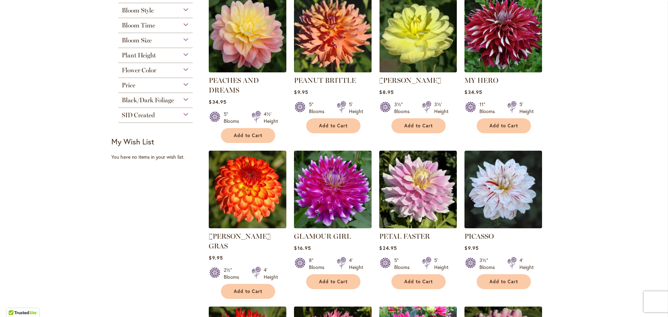
scroll to position [209, 0]
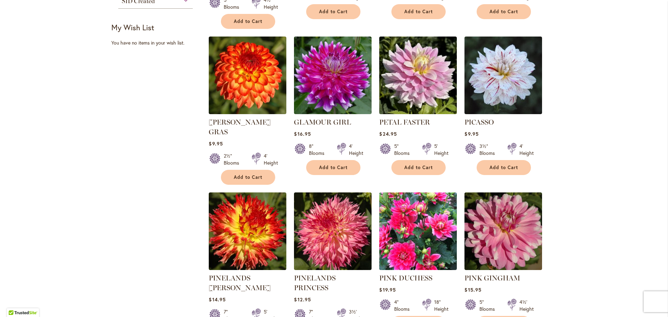
scroll to position [362, 0]
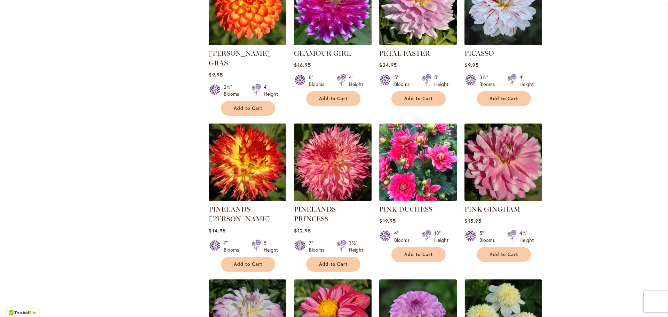
click at [327, 151] on img at bounding box center [332, 162] width 81 height 81
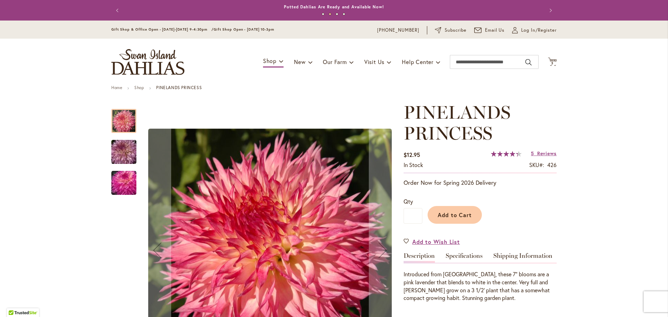
click at [131, 152] on img "PINELANDS PRINCESS" at bounding box center [124, 151] width 50 height 33
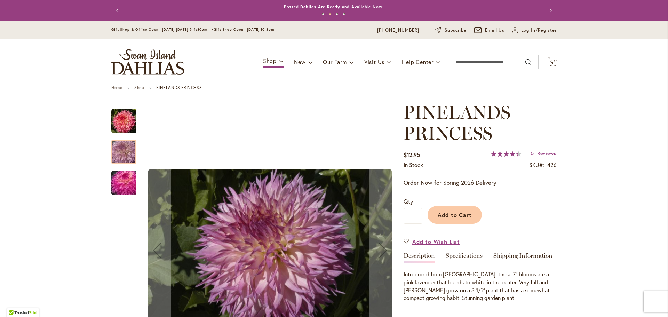
click at [121, 187] on img "PINELANDS PRINCESS" at bounding box center [124, 182] width 50 height 33
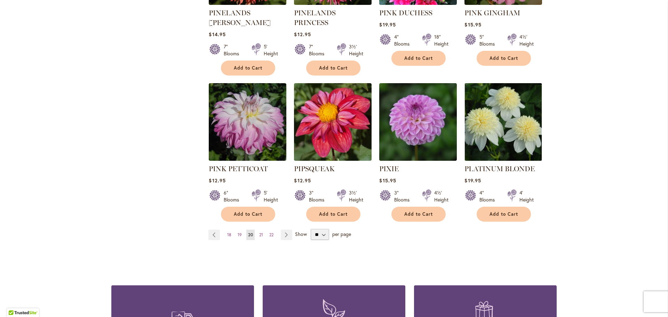
scroll to position [571, 0]
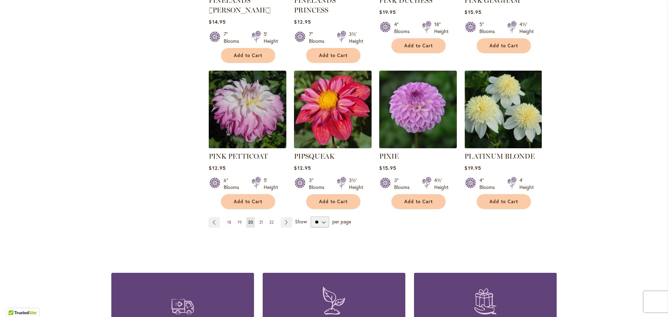
click at [261, 220] on span "21" at bounding box center [261, 222] width 4 height 5
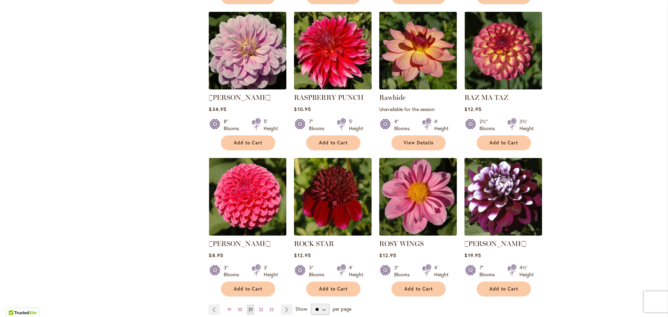
scroll to position [487, 0]
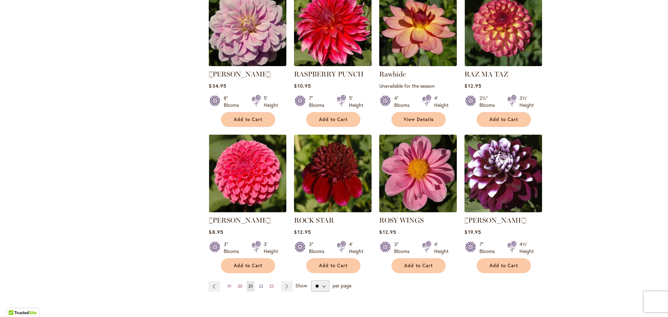
click at [263, 285] on span "22" at bounding box center [261, 286] width 4 height 5
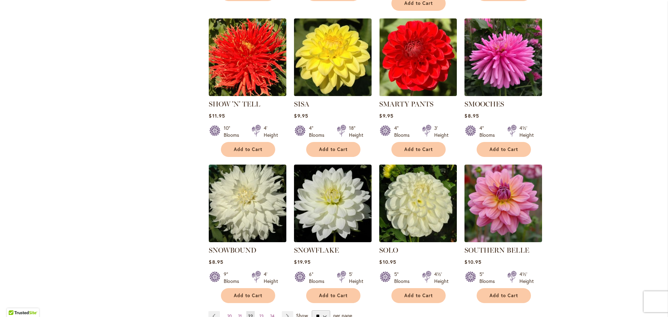
scroll to position [529, 0]
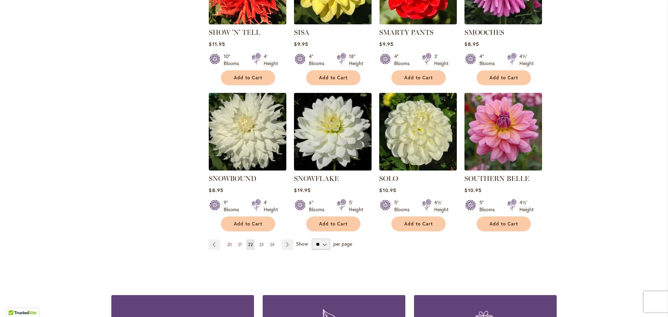
click at [262, 242] on span "23" at bounding box center [261, 244] width 5 height 5
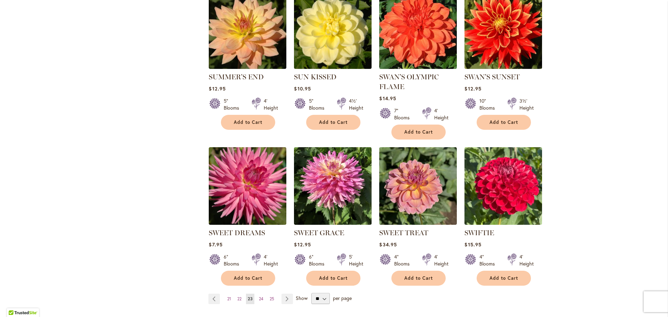
scroll to position [529, 0]
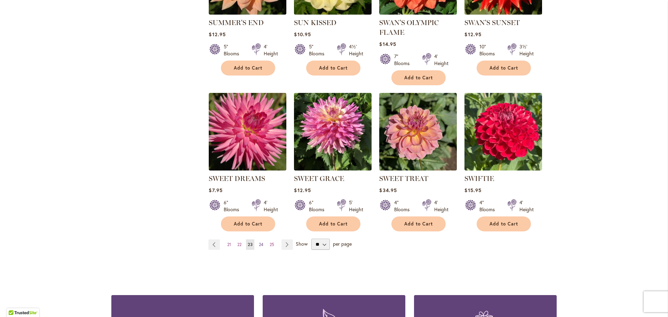
click at [262, 242] on span "24" at bounding box center [261, 244] width 5 height 5
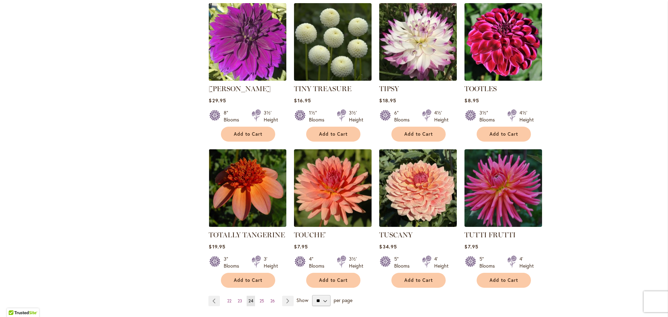
scroll to position [487, 0]
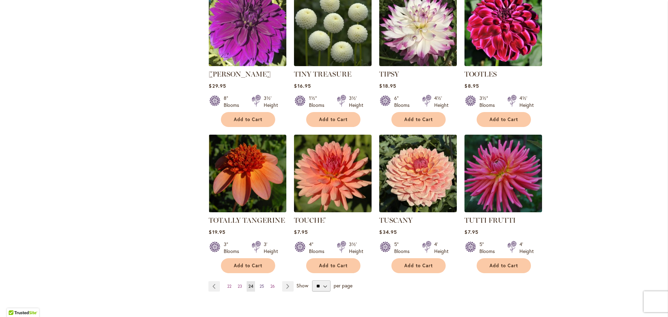
click at [263, 284] on span "25" at bounding box center [262, 286] width 5 height 5
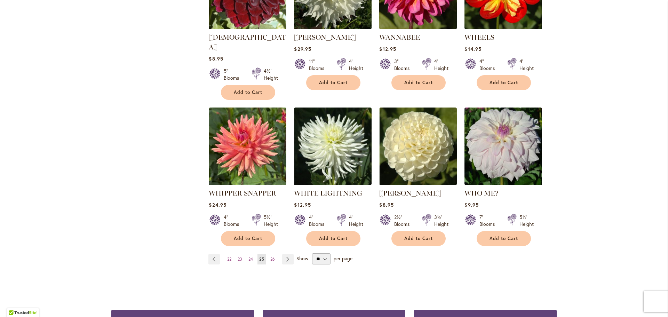
scroll to position [529, 0]
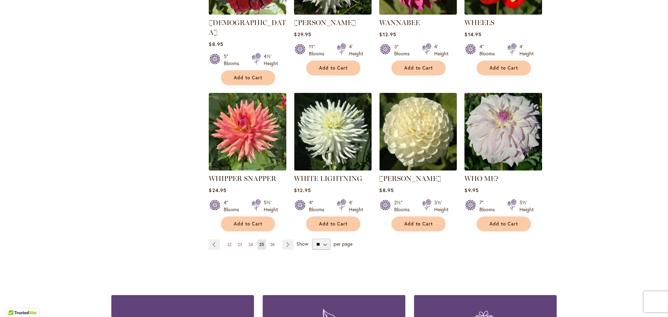
click at [274, 242] on span "26" at bounding box center [272, 244] width 5 height 5
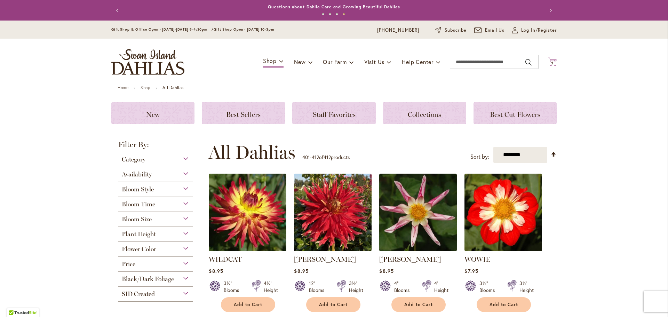
click at [549, 60] on icon "Cart .cls-1 { fill: #231f20; }" at bounding box center [552, 61] width 9 height 9
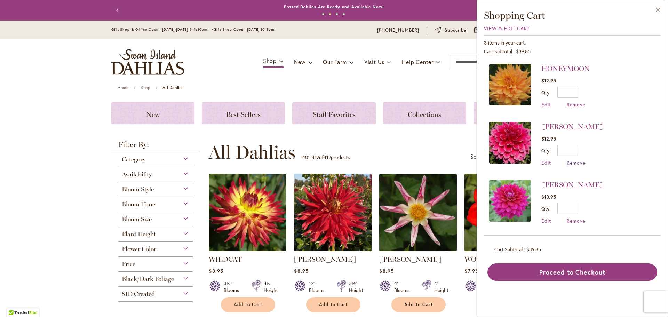
click at [581, 161] on span "Remove" at bounding box center [576, 162] width 19 height 7
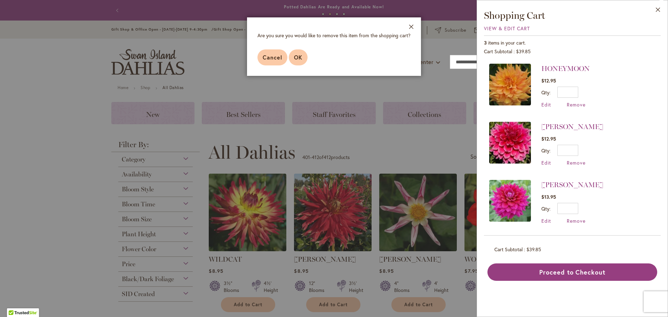
click at [295, 58] on span "OK" at bounding box center [298, 57] width 8 height 7
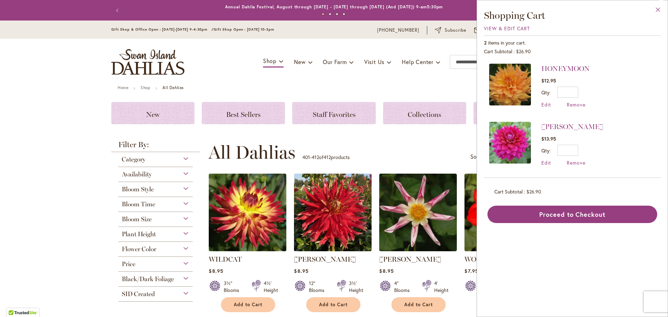
click at [660, 8] on button "Close" at bounding box center [658, 11] width 19 height 22
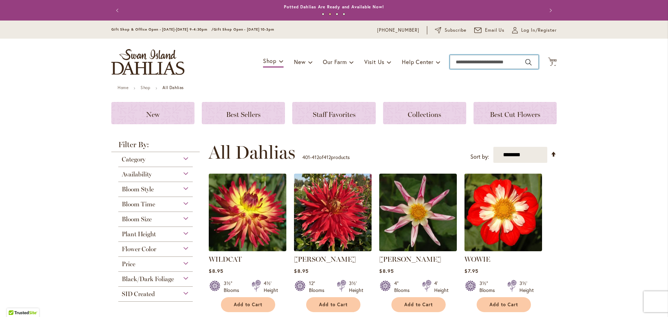
click at [499, 60] on input "Search" at bounding box center [494, 62] width 89 height 14
type input "*****"
type input "**********"
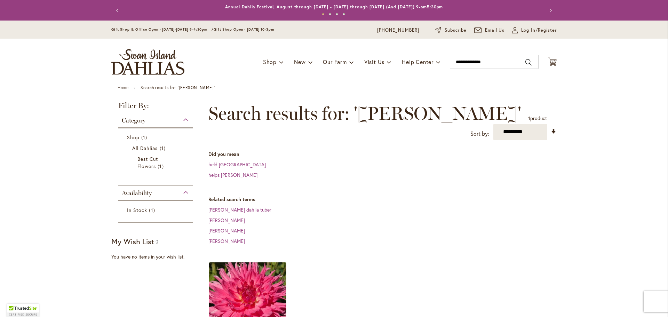
click at [249, 278] on img at bounding box center [247, 300] width 81 height 81
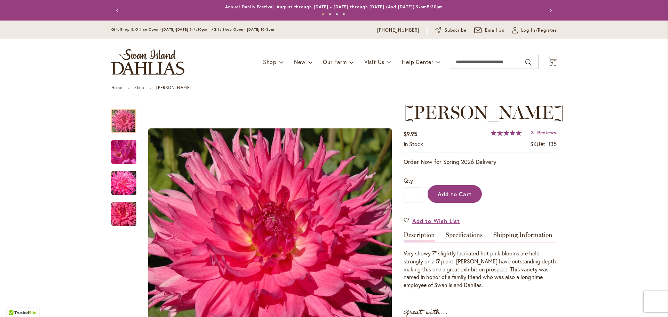
click at [466, 198] on span "Add to Cart" at bounding box center [455, 193] width 34 height 7
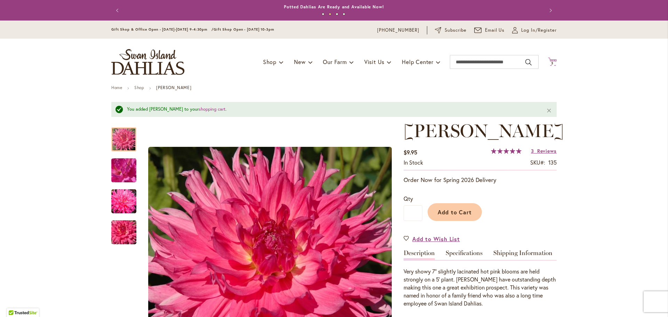
click at [553, 62] on span "3" at bounding box center [552, 63] width 2 height 5
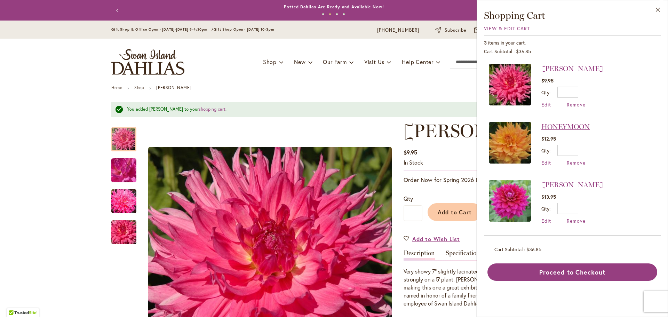
click at [572, 125] on link "HONEYMOON" at bounding box center [565, 126] width 48 height 8
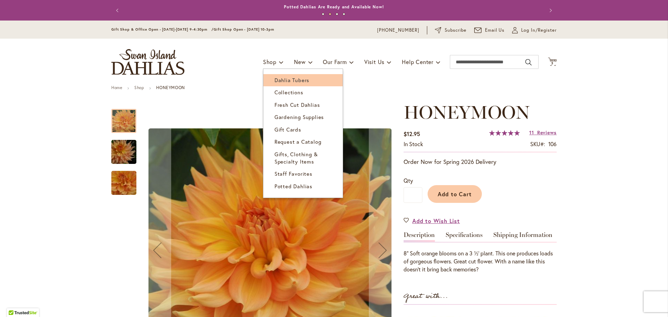
click at [298, 81] on span "Dahlia Tubers" at bounding box center [292, 80] width 35 height 7
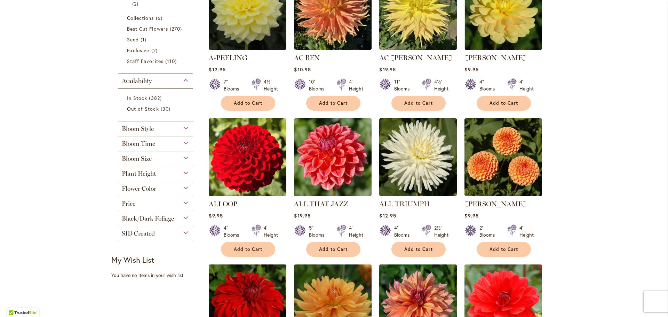
scroll to position [264, 0]
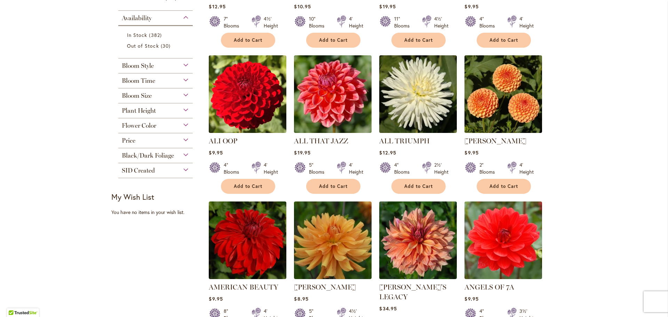
click at [170, 95] on div "Bloom Size" at bounding box center [155, 93] width 74 height 11
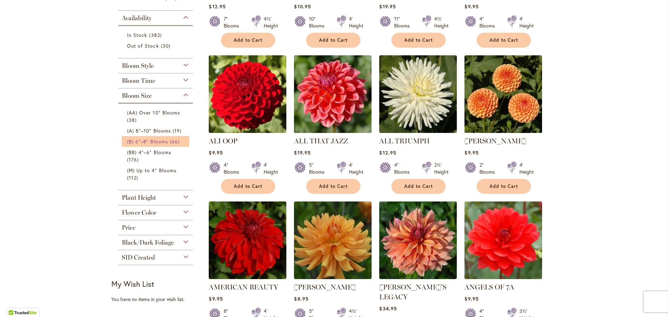
click at [164, 141] on span "(B) 6"–8" Blooms" at bounding box center [147, 141] width 41 height 7
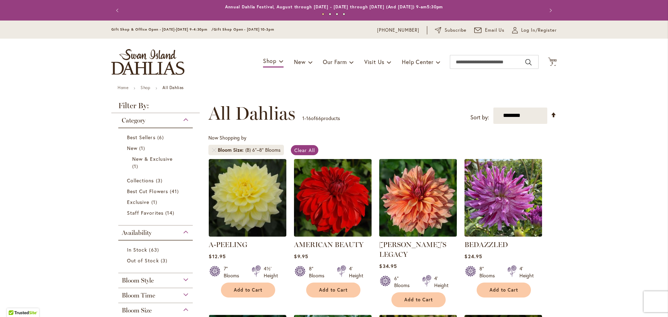
click at [151, 308] on span "Bloom Size" at bounding box center [137, 311] width 30 height 8
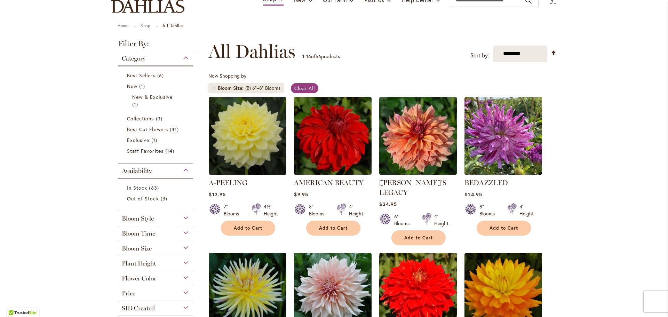
scroll to position [92, 0]
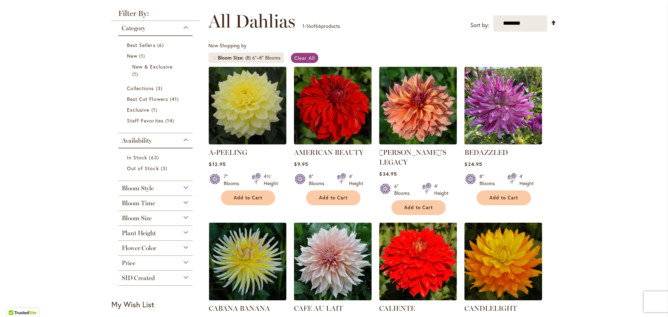
click at [142, 217] on span "Bloom Size" at bounding box center [137, 218] width 30 height 8
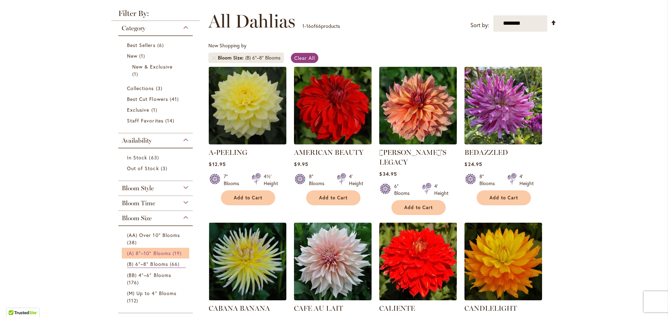
click at [142, 253] on span "(A) 8"–10" Blooms" at bounding box center [149, 253] width 44 height 7
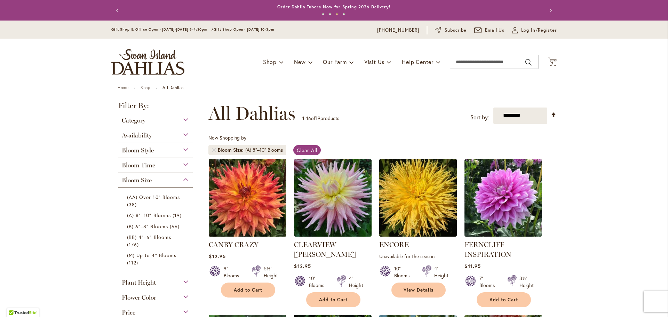
click at [246, 208] on img at bounding box center [247, 197] width 81 height 81
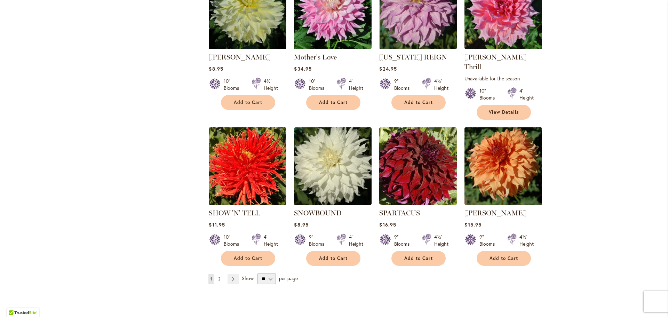
scroll to position [501, 0]
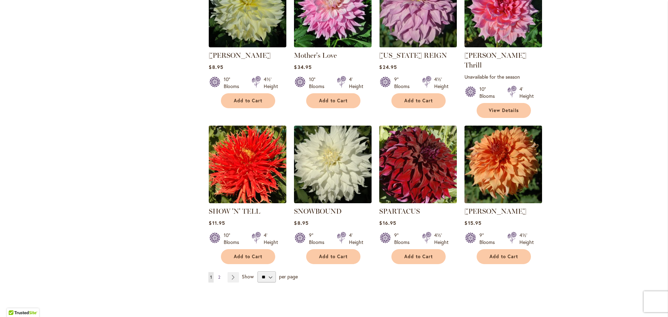
click at [218, 275] on span "2" at bounding box center [219, 277] width 2 height 5
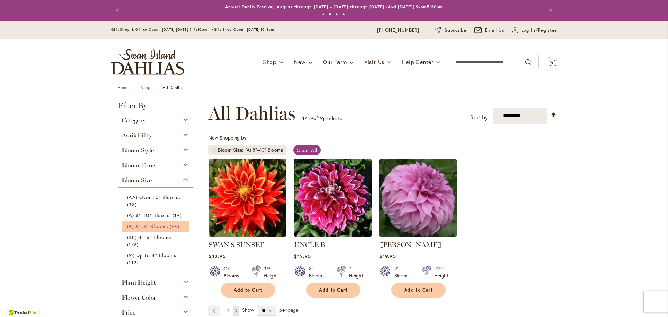
click at [146, 224] on span "(B) 6"–8" Blooms" at bounding box center [147, 226] width 41 height 7
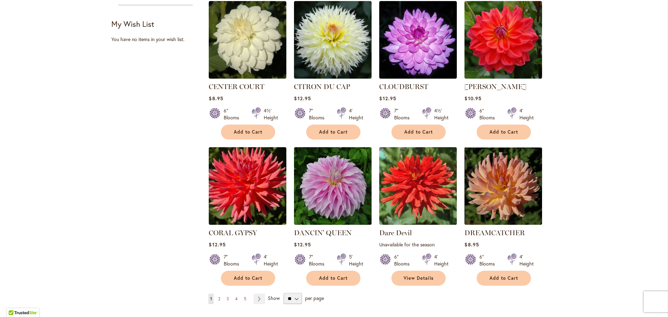
scroll to position [473, 0]
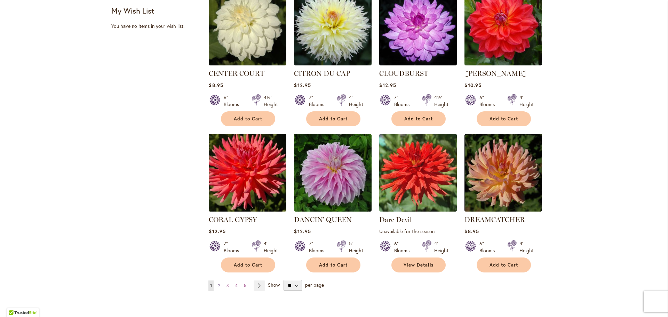
click at [220, 283] on span "2" at bounding box center [219, 285] width 2 height 5
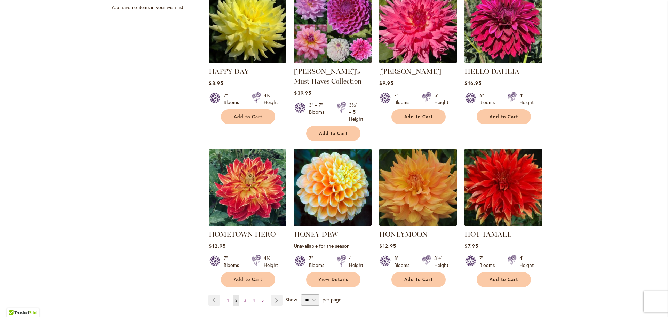
scroll to position [501, 0]
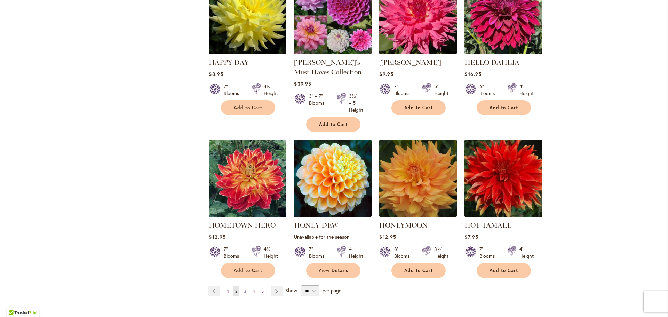
click at [245, 291] on span "3" at bounding box center [245, 290] width 2 height 5
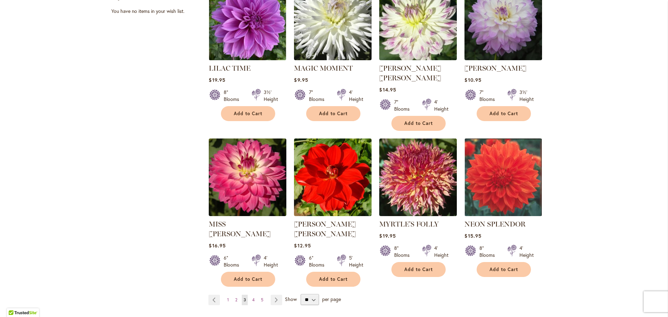
scroll to position [501, 0]
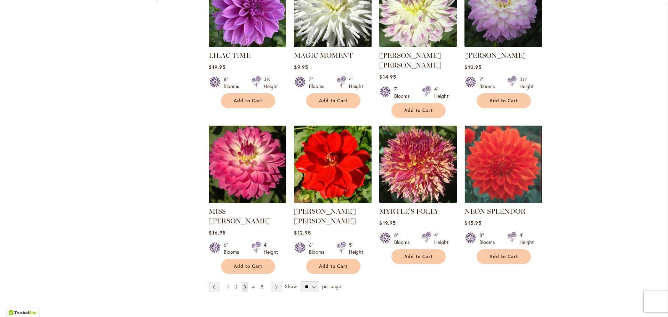
click at [254, 284] on span "4" at bounding box center [253, 286] width 2 height 5
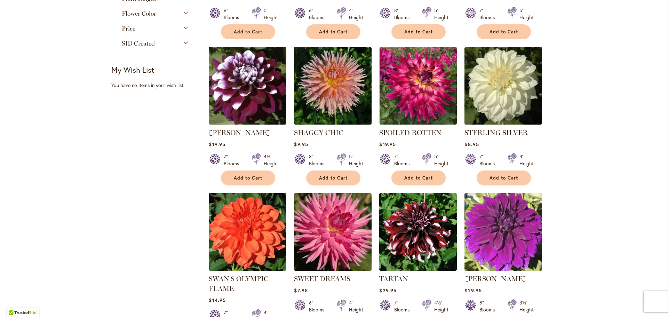
scroll to position [459, 0]
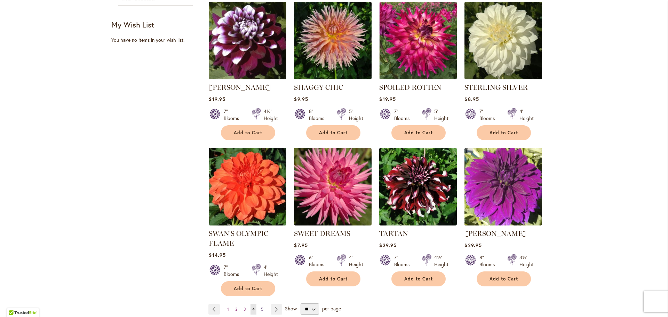
click at [263, 307] on span "5" at bounding box center [262, 309] width 2 height 5
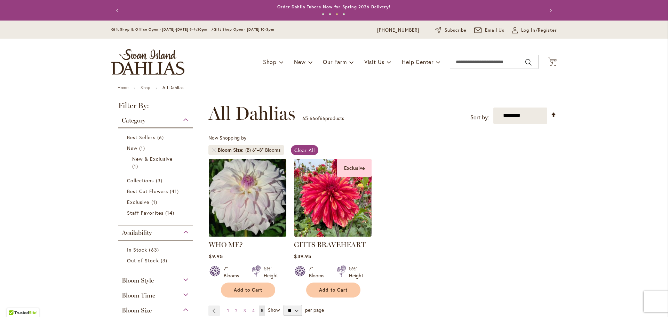
click at [250, 194] on img at bounding box center [247, 197] width 81 height 81
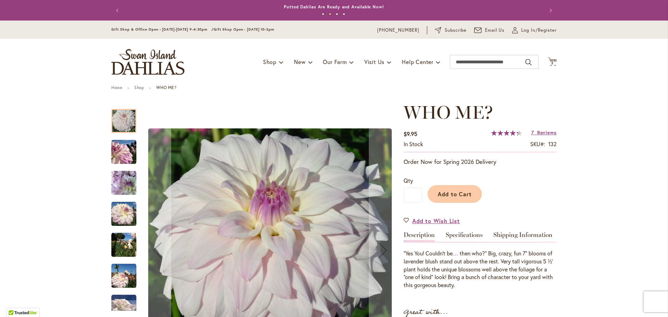
click at [128, 278] on img "Who Me?" at bounding box center [123, 275] width 25 height 25
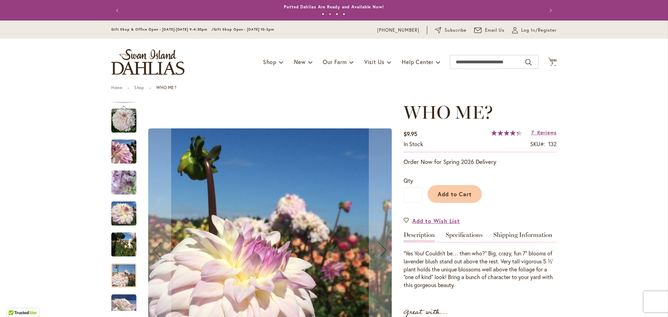
click at [126, 248] on img "Who Me?" at bounding box center [123, 244] width 25 height 25
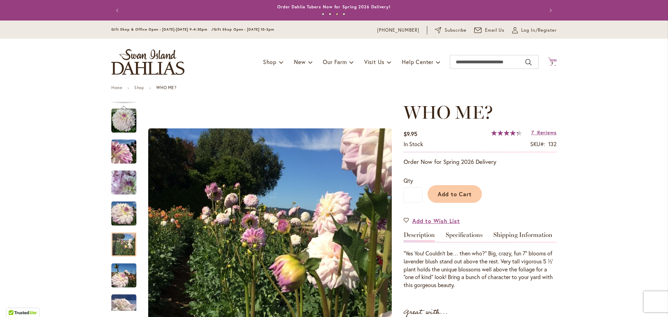
click at [553, 63] on span "3" at bounding box center [552, 63] width 2 height 5
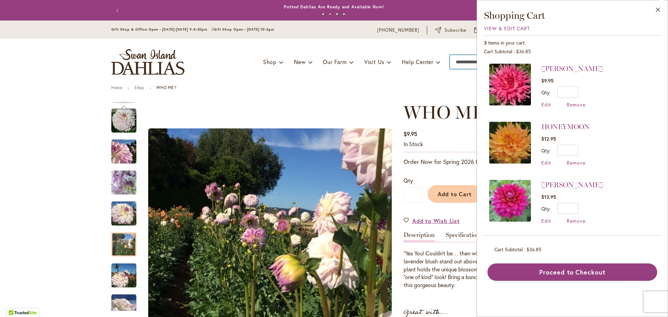
click at [459, 62] on input "Search" at bounding box center [494, 62] width 89 height 14
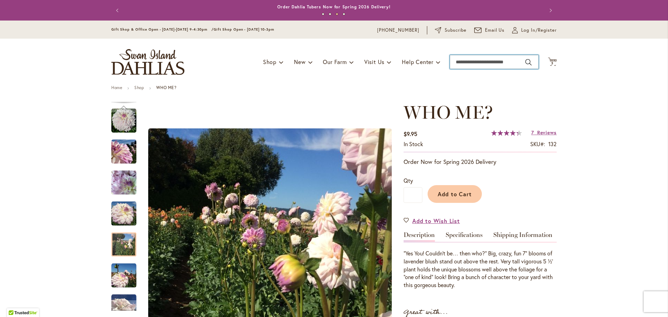
click at [470, 62] on input "Search" at bounding box center [494, 62] width 89 height 14
type input "****"
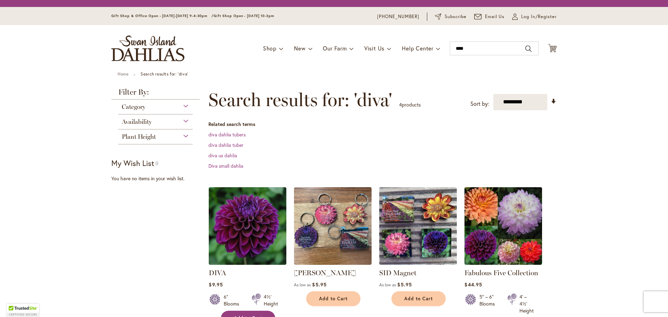
click at [245, 314] on button "Add to Cart" at bounding box center [248, 318] width 54 height 15
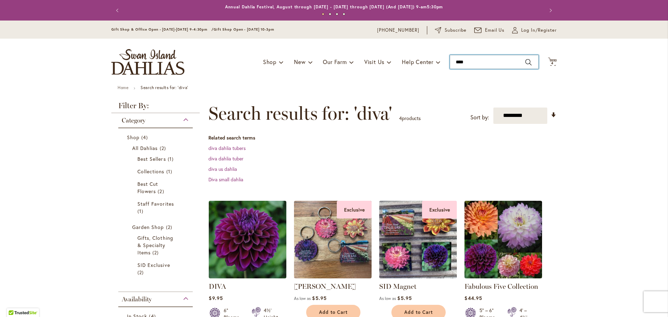
click at [473, 65] on input "****" at bounding box center [494, 62] width 89 height 14
type input "*"
type input "*********"
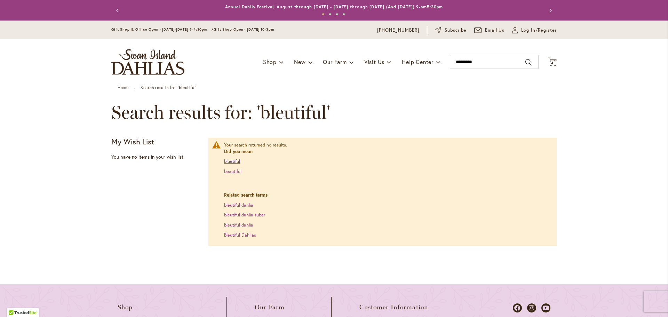
click at [236, 162] on link "bluetiful" at bounding box center [232, 161] width 16 height 6
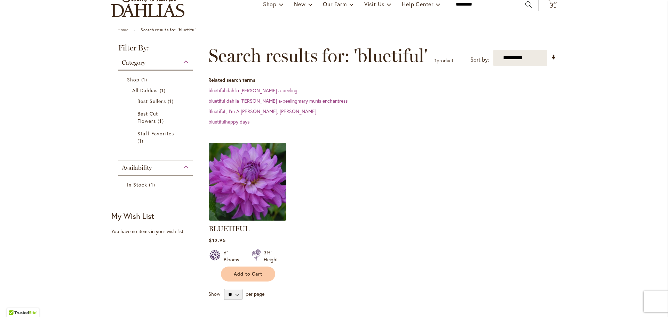
scroll to position [63, 0]
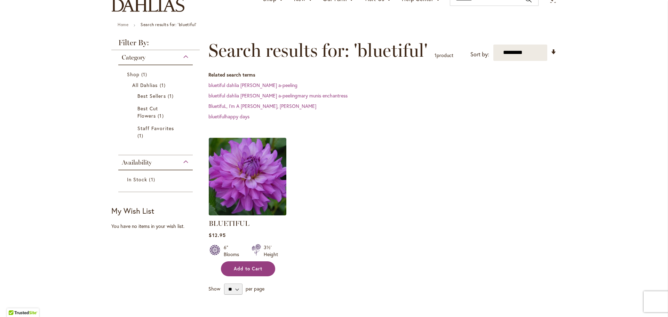
click at [242, 267] on span "Add to Cart" at bounding box center [248, 269] width 29 height 6
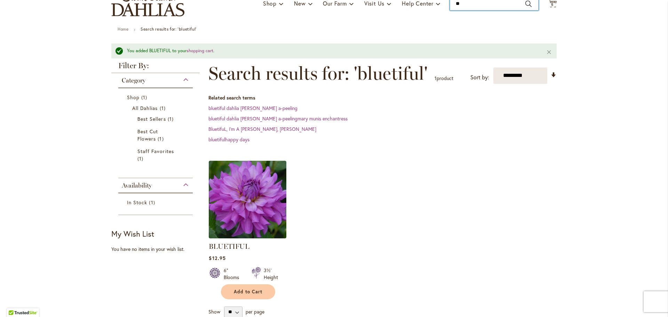
type input "*"
type input "*****"
type input "**********"
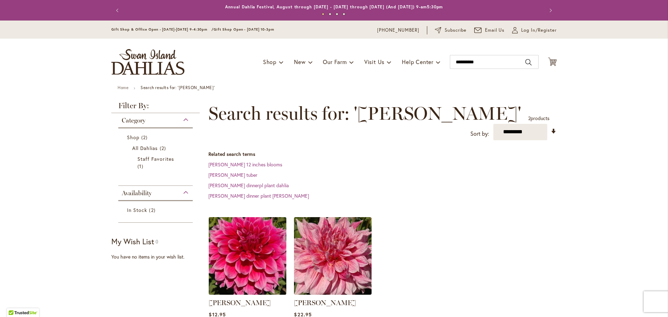
click at [222, 242] on img at bounding box center [247, 255] width 81 height 81
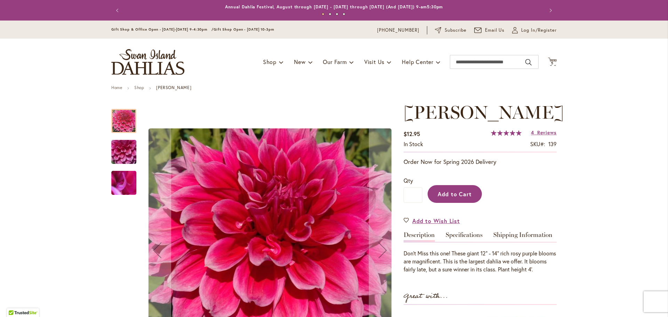
click at [462, 197] on span "Add to Cart" at bounding box center [455, 193] width 34 height 7
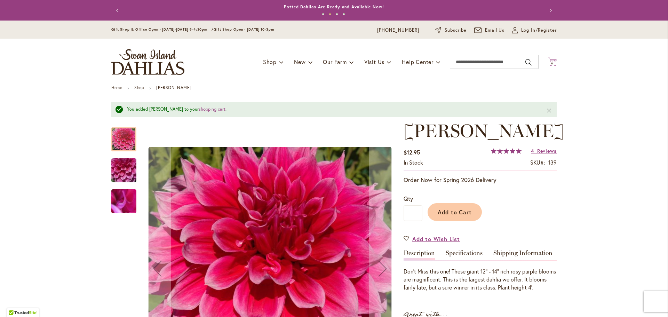
click at [553, 59] on icon at bounding box center [552, 61] width 9 height 8
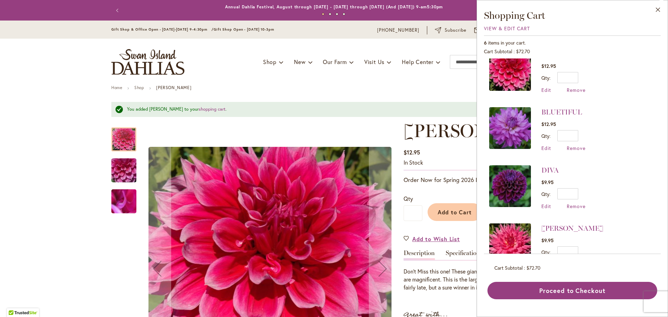
scroll to position [7, 0]
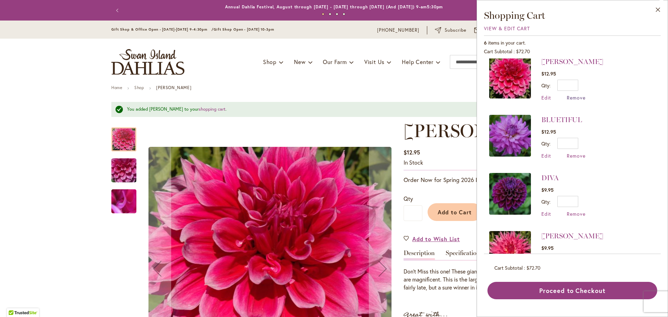
click at [573, 98] on span "Remove" at bounding box center [576, 97] width 19 height 7
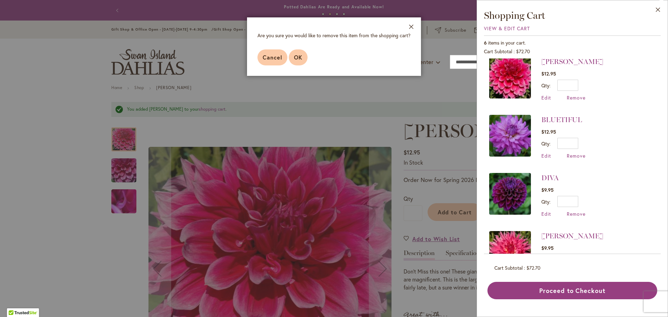
click at [297, 56] on span "OK" at bounding box center [298, 57] width 8 height 7
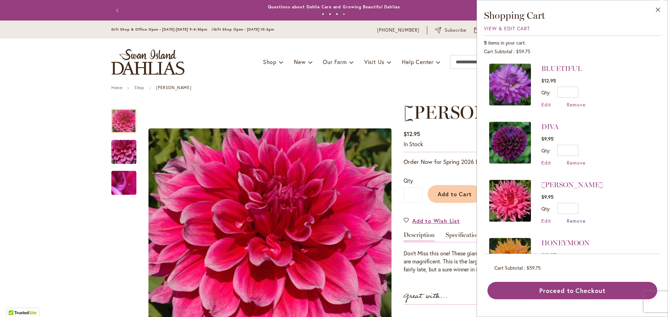
click at [581, 221] on span "Remove" at bounding box center [576, 220] width 19 height 7
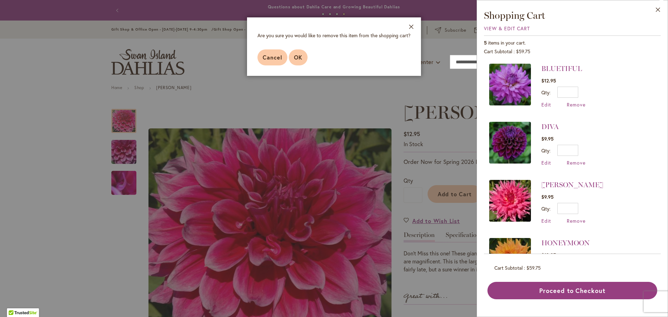
click at [296, 58] on span "OK" at bounding box center [298, 57] width 8 height 7
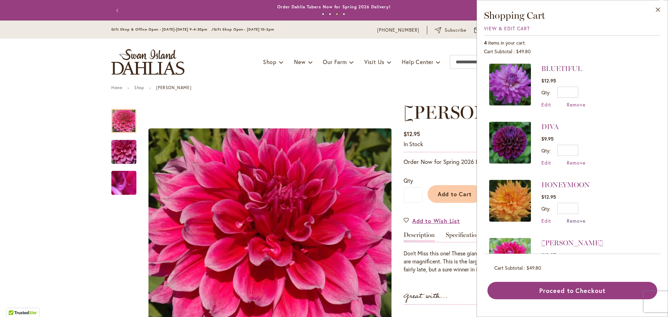
click at [580, 221] on span "Remove" at bounding box center [576, 220] width 19 height 7
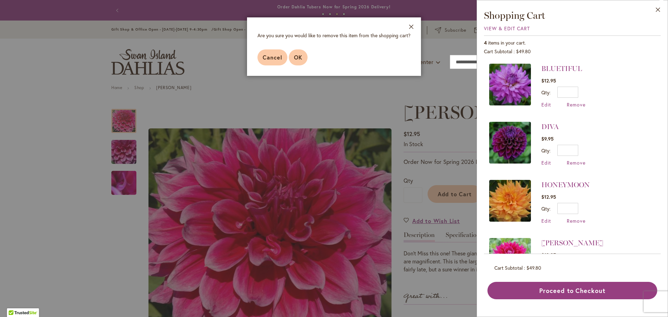
click at [302, 56] on span "OK" at bounding box center [298, 57] width 8 height 7
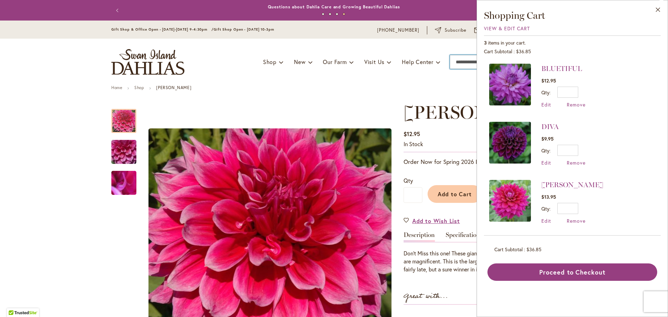
click at [458, 61] on input "Search" at bounding box center [494, 62] width 89 height 14
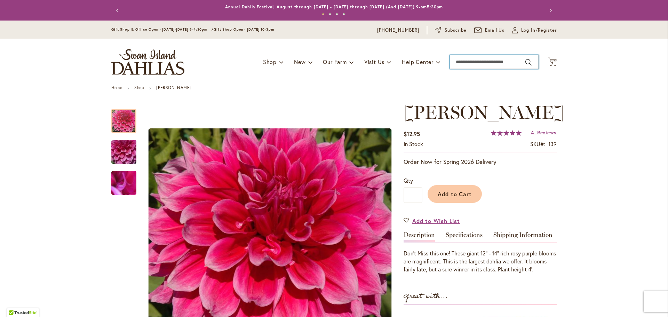
click at [479, 61] on input "Search" at bounding box center [494, 62] width 89 height 14
type input "*********"
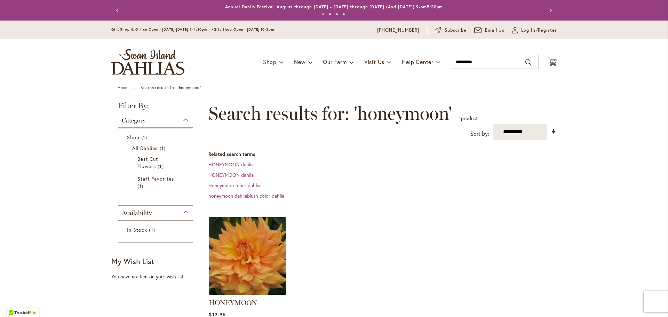
click at [246, 250] on img at bounding box center [247, 255] width 81 height 81
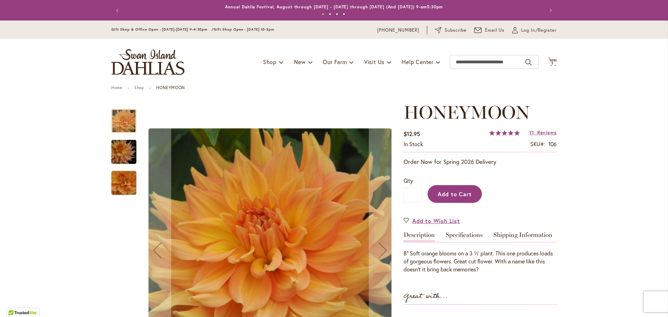
click at [455, 195] on span "Add to Cart" at bounding box center [455, 193] width 34 height 7
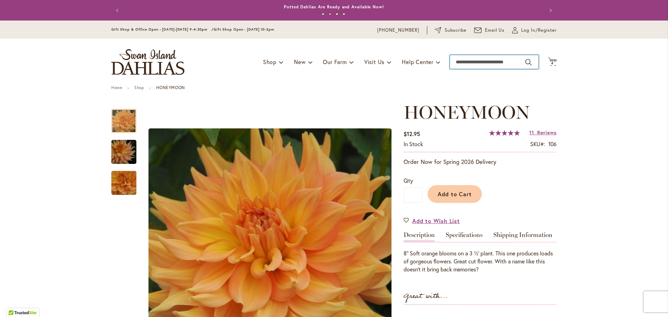
click at [477, 62] on input "Search" at bounding box center [494, 62] width 89 height 14
type input "*****"
type input "**********"
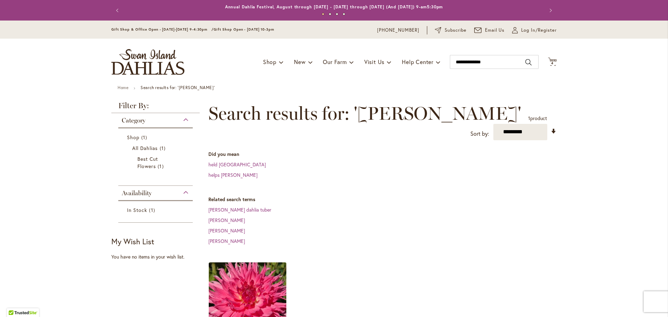
click at [260, 297] on img at bounding box center [247, 300] width 81 height 81
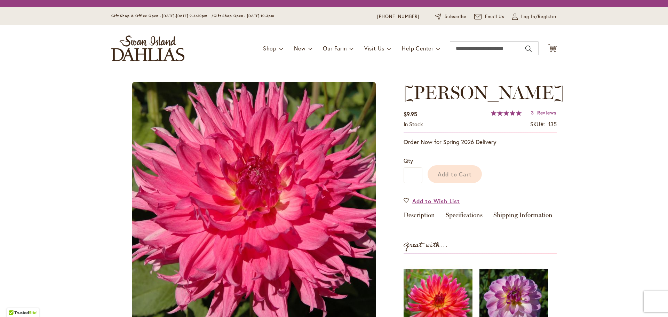
click at [471, 188] on div "Add to Cart" at bounding box center [489, 173] width 134 height 32
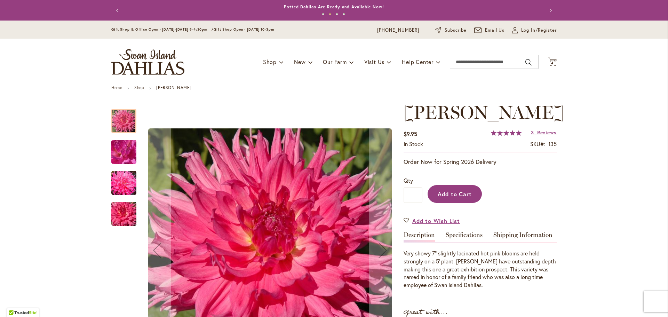
click at [470, 198] on span "Add to Cart" at bounding box center [455, 193] width 34 height 7
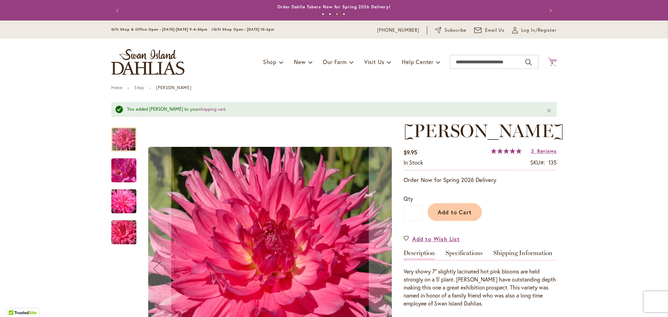
click at [554, 60] on icon "Cart .cls-1 { fill: #231f20; }" at bounding box center [552, 61] width 9 height 9
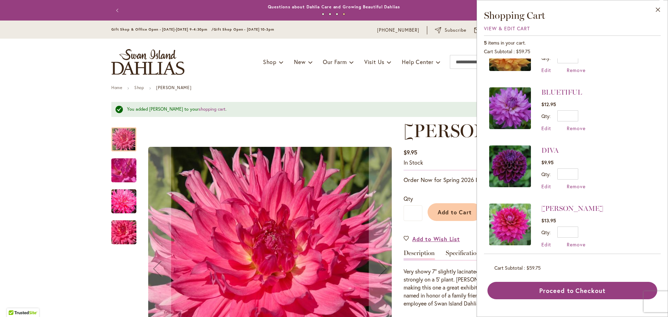
scroll to position [97, 0]
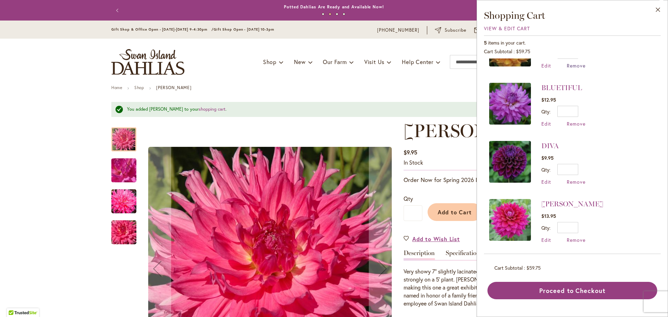
click at [581, 66] on span "Remove" at bounding box center [576, 65] width 19 height 7
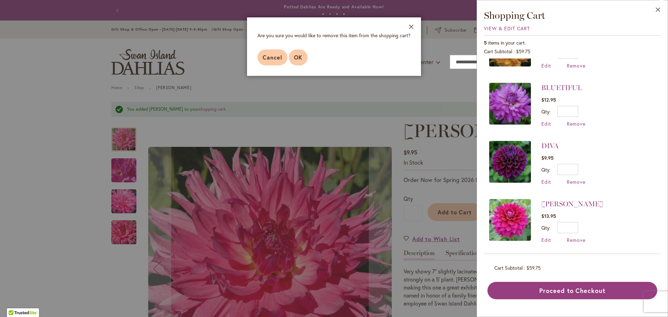
click at [302, 57] on span "OK" at bounding box center [298, 57] width 8 height 7
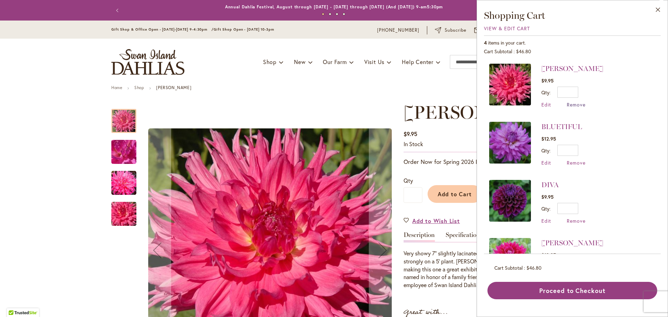
click at [575, 106] on span "Remove" at bounding box center [576, 104] width 19 height 7
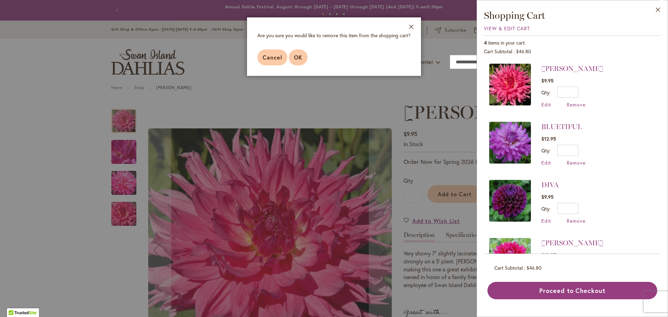
click at [298, 60] on span "OK" at bounding box center [298, 57] width 8 height 7
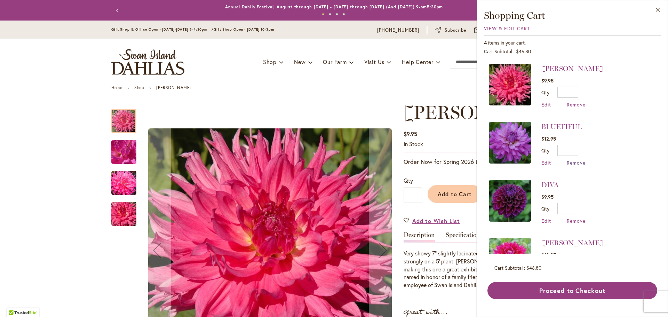
click at [571, 163] on span "Remove" at bounding box center [576, 162] width 19 height 7
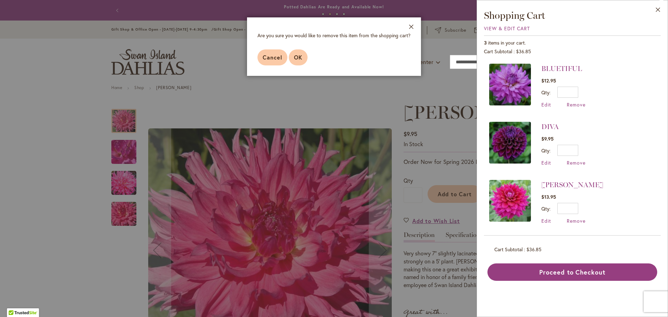
click at [296, 57] on span "OK" at bounding box center [298, 57] width 8 height 7
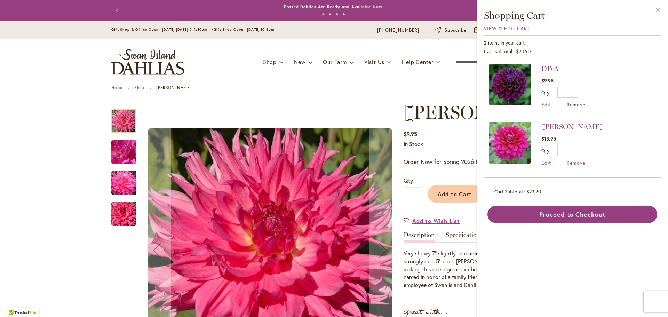
click at [571, 105] on span "Remove" at bounding box center [576, 104] width 19 height 7
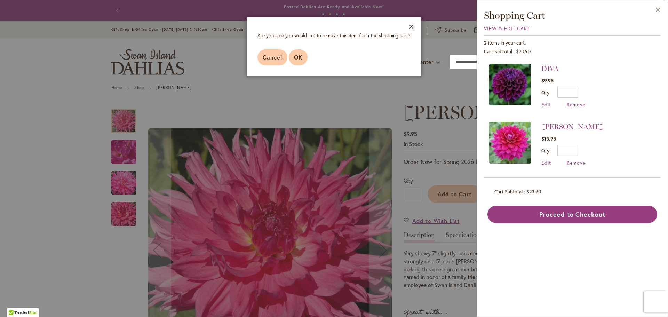
click at [295, 58] on span "OK" at bounding box center [298, 57] width 8 height 7
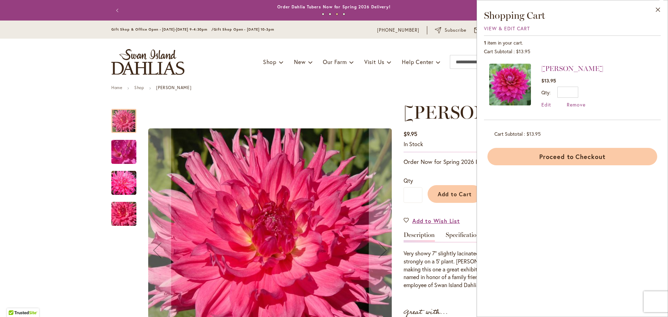
click at [578, 161] on button "Proceed to Checkout" at bounding box center [572, 156] width 170 height 17
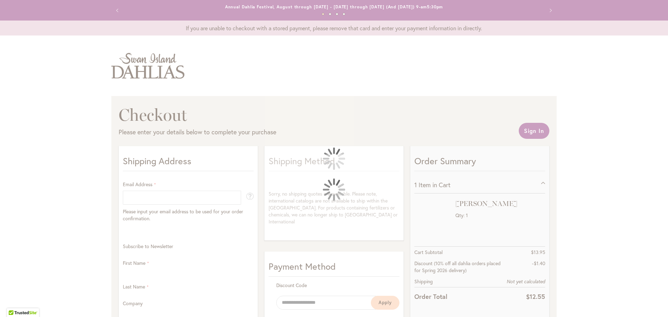
select select "**"
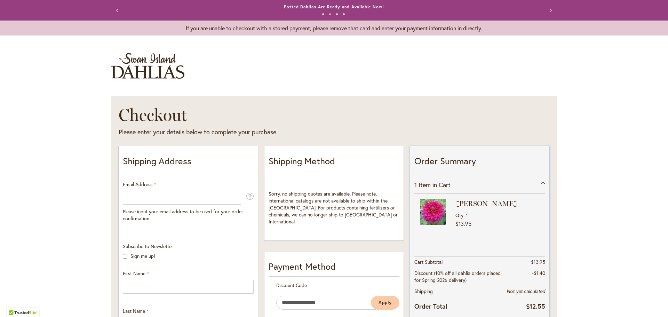
click at [434, 210] on img at bounding box center [433, 212] width 26 height 26
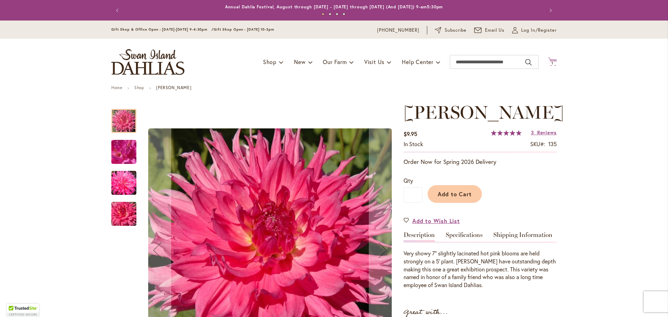
click at [554, 62] on span "1 1 items" at bounding box center [552, 63] width 7 height 3
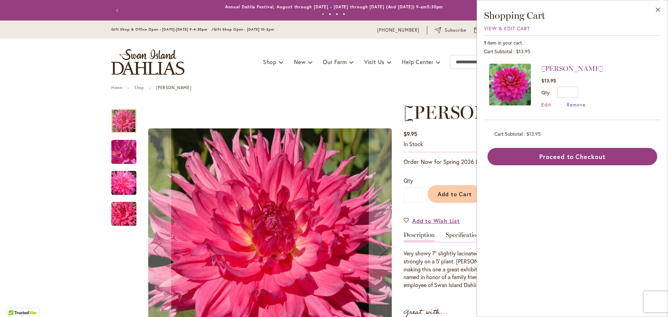
click at [579, 105] on span "Remove" at bounding box center [576, 104] width 19 height 7
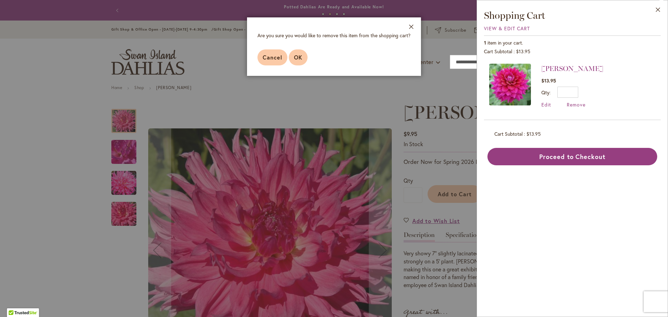
click at [298, 54] on span "OK" at bounding box center [298, 57] width 8 height 7
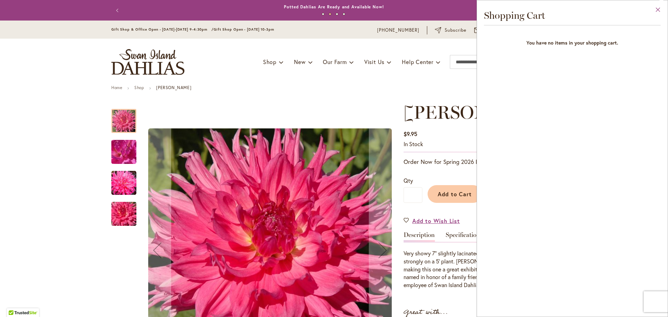
click at [657, 9] on button "Close" at bounding box center [658, 11] width 19 height 22
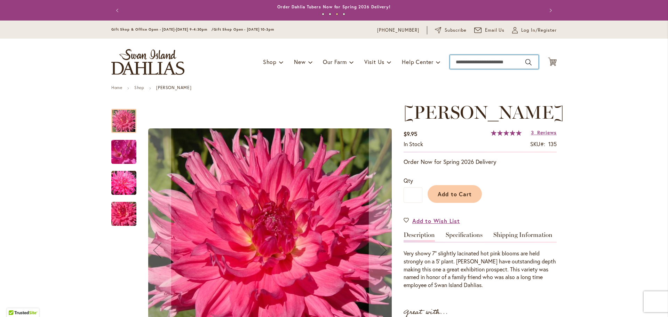
click at [479, 60] on input "Search" at bounding box center [494, 62] width 89 height 14
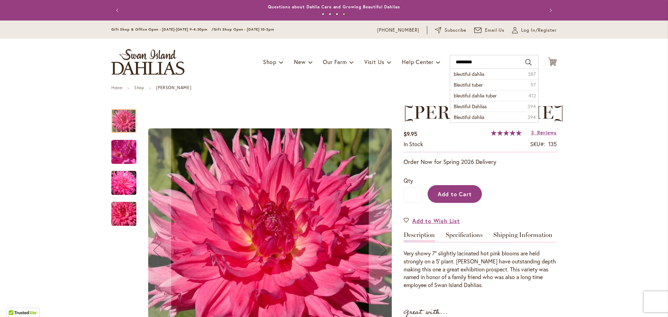
click at [464, 198] on span "Add to Cart" at bounding box center [455, 193] width 34 height 7
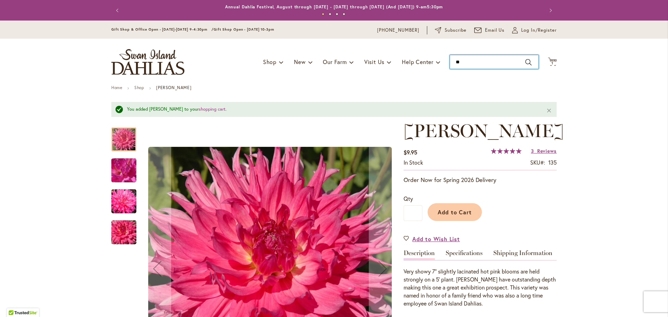
type input "*"
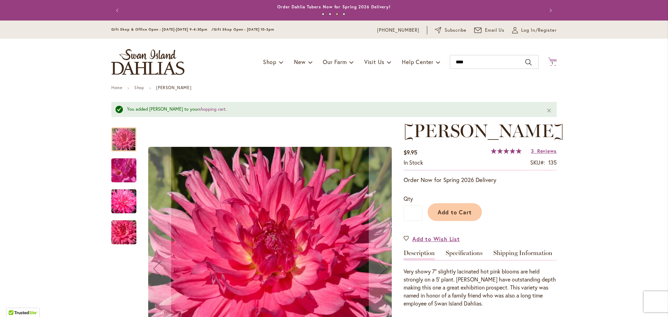
click at [551, 60] on icon at bounding box center [552, 61] width 9 height 8
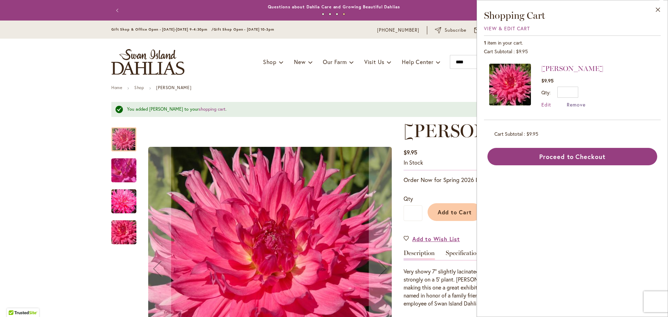
click at [581, 105] on span "Remove" at bounding box center [576, 104] width 19 height 7
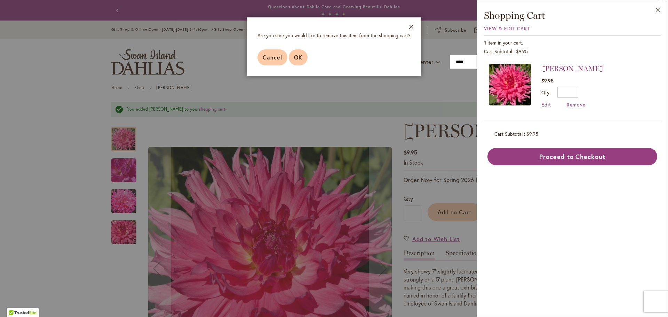
click at [302, 57] on span "OK" at bounding box center [298, 57] width 8 height 7
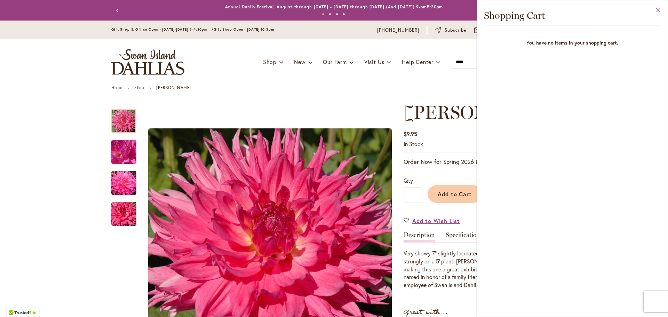
click at [658, 10] on button "Close" at bounding box center [658, 11] width 19 height 22
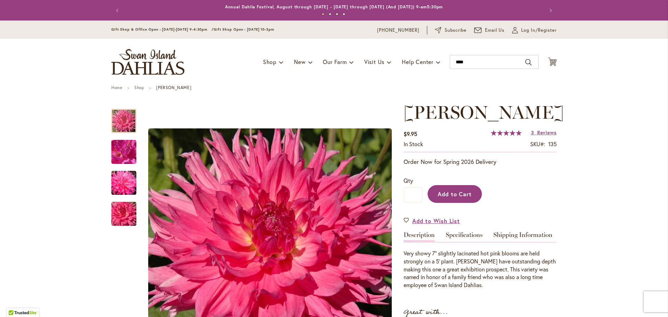
click at [468, 198] on span "Add to Cart" at bounding box center [455, 193] width 34 height 7
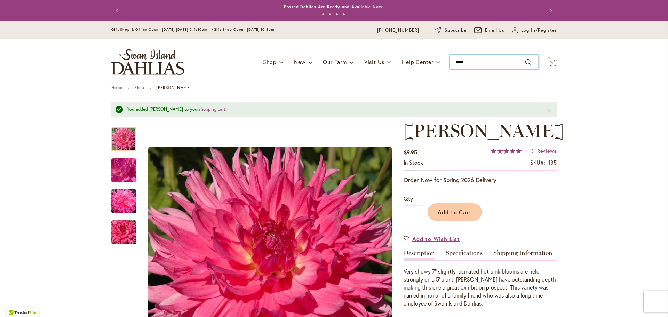
click at [469, 63] on input "****" at bounding box center [494, 62] width 89 height 14
type input "*"
type input "*********"
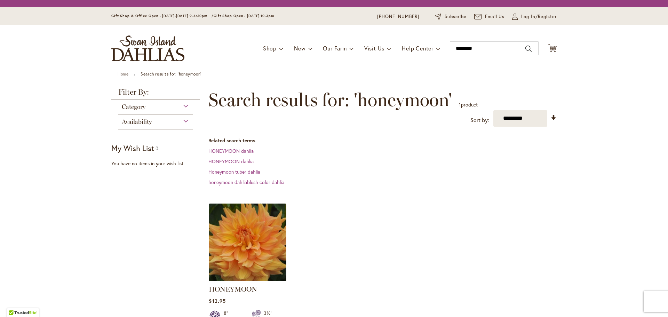
click at [250, 245] on img at bounding box center [247, 241] width 81 height 81
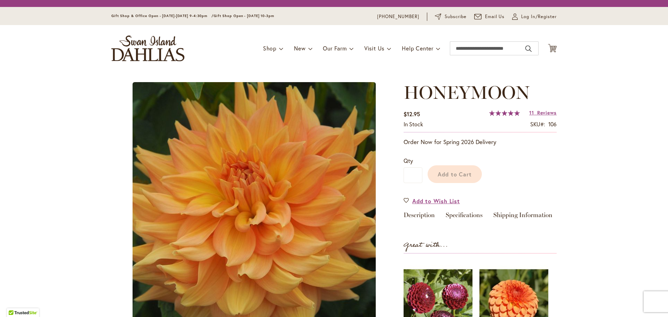
click at [462, 175] on div "Add to Cart" at bounding box center [489, 173] width 134 height 32
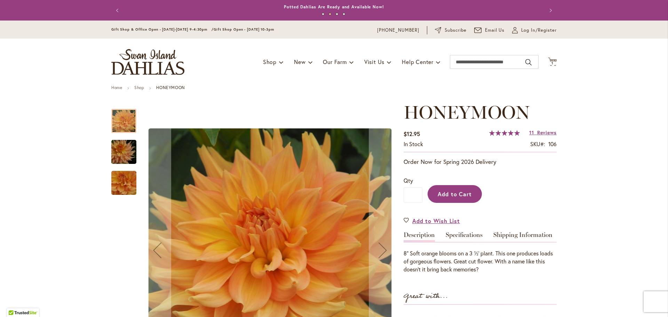
click at [458, 194] on span "Add to Cart" at bounding box center [455, 193] width 34 height 7
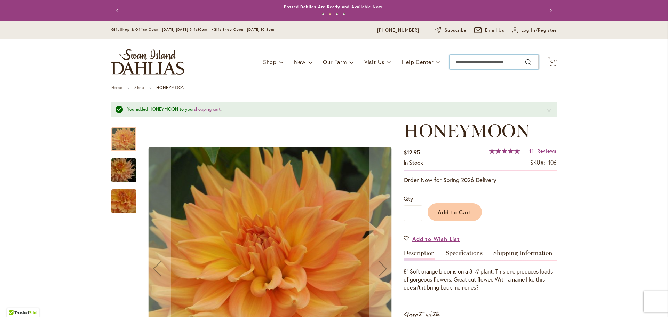
click at [490, 62] on input "Search" at bounding box center [494, 62] width 89 height 14
type input "*****"
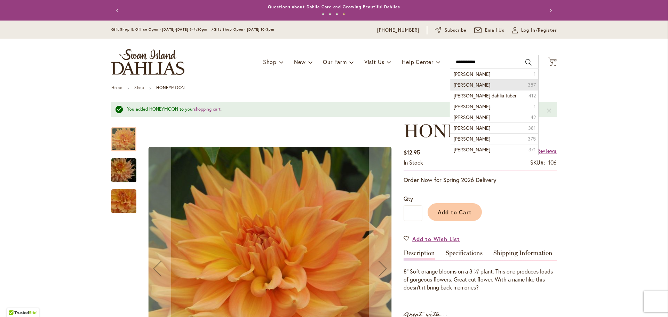
click at [488, 83] on span "[PERSON_NAME]" at bounding box center [472, 84] width 37 height 7
type input "**********"
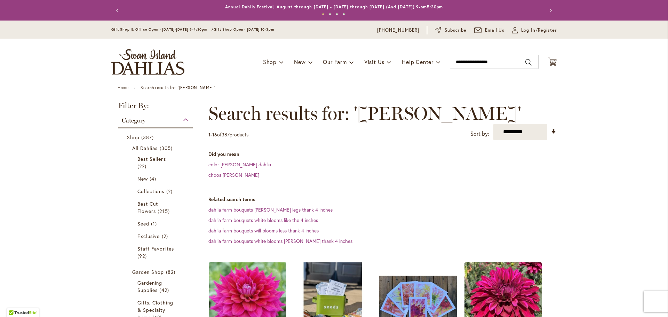
click at [251, 283] on img at bounding box center [247, 300] width 81 height 81
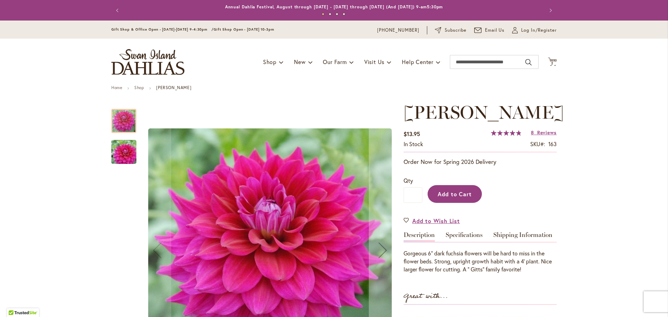
click at [463, 196] on span "Add to Cart" at bounding box center [455, 193] width 34 height 7
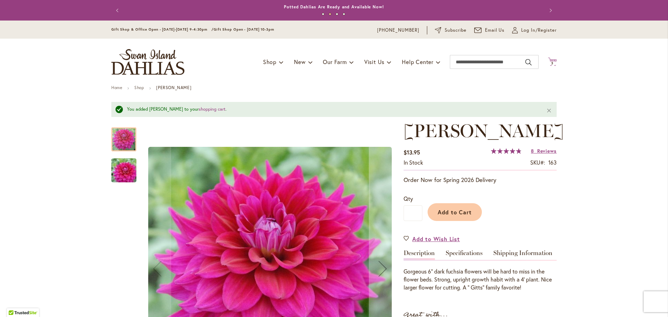
click at [554, 59] on icon at bounding box center [552, 61] width 9 height 8
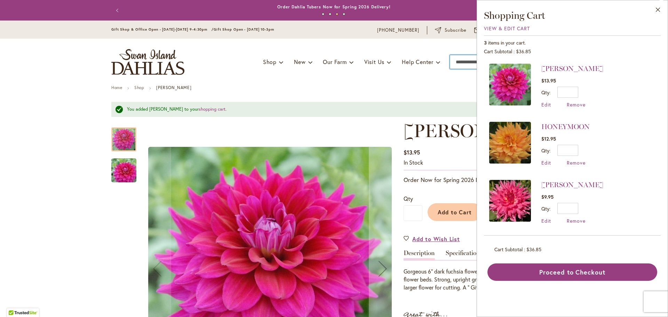
click at [460, 61] on input "Search" at bounding box center [494, 62] width 89 height 14
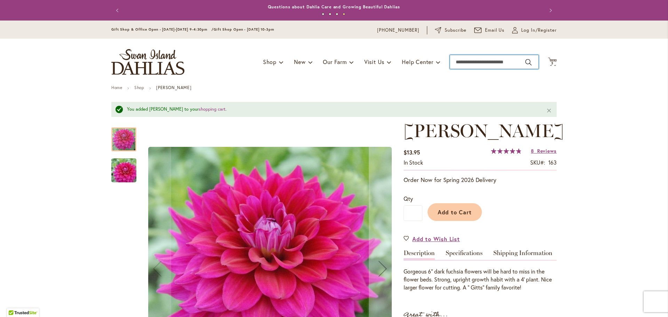
click at [462, 62] on input "Search" at bounding box center [494, 62] width 89 height 14
type input "****"
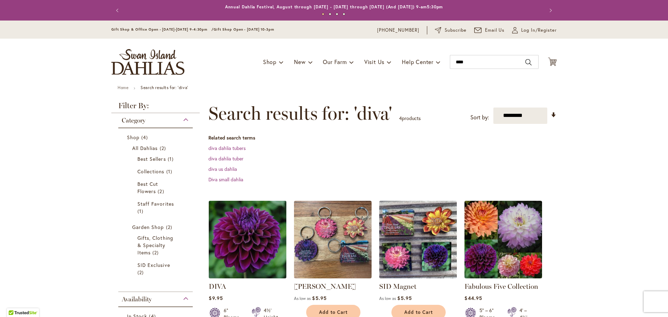
click at [257, 212] on img at bounding box center [247, 239] width 81 height 81
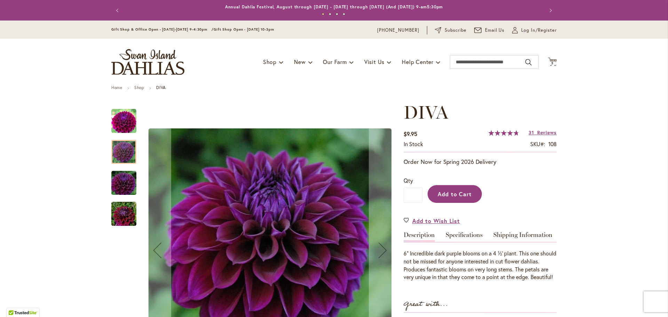
click at [467, 194] on span "Add to Cart" at bounding box center [455, 193] width 34 height 7
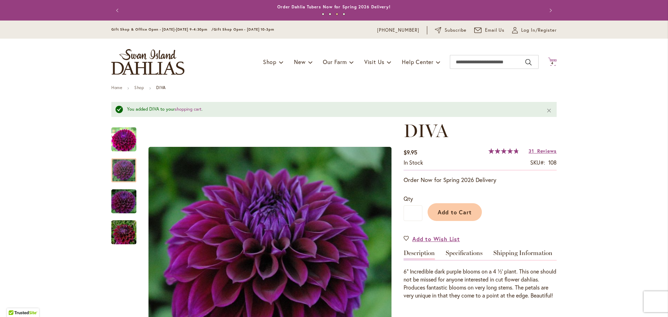
click at [554, 62] on span "4 4 items" at bounding box center [552, 63] width 7 height 3
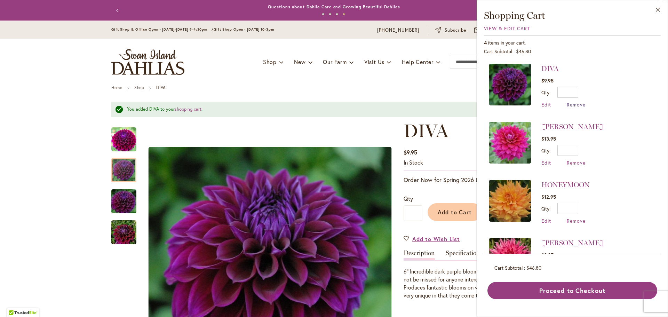
click at [572, 104] on span "Remove" at bounding box center [576, 104] width 19 height 7
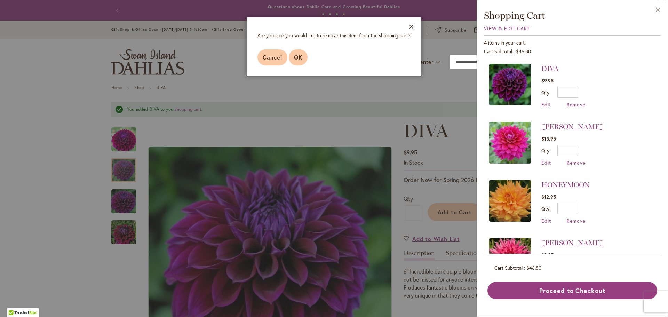
click at [299, 59] on span "OK" at bounding box center [298, 57] width 8 height 7
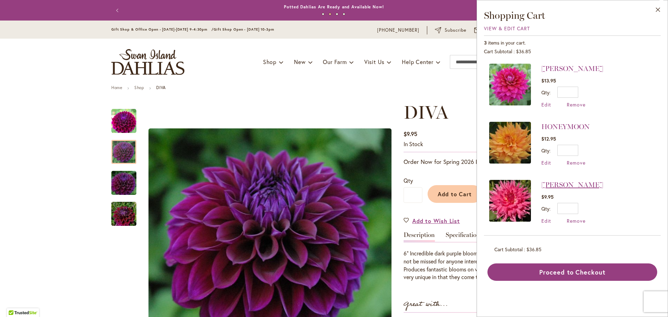
click at [594, 185] on link "[PERSON_NAME]" at bounding box center [572, 185] width 62 height 8
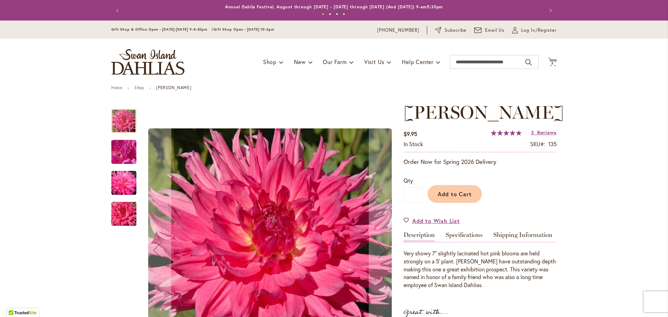
click at [131, 154] on img "HELEN RICHMOND" at bounding box center [124, 152] width 50 height 38
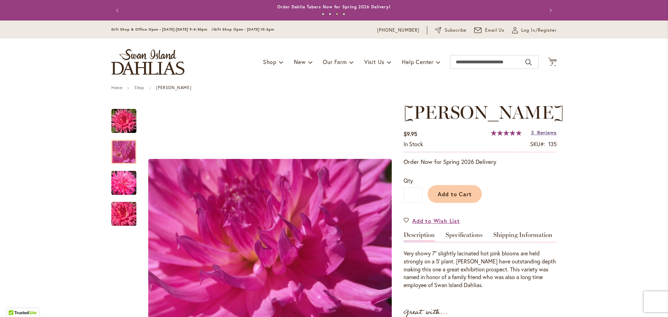
click at [547, 136] on span "Reviews" at bounding box center [546, 132] width 19 height 7
click at [554, 62] on span "3 3 items" at bounding box center [552, 63] width 7 height 3
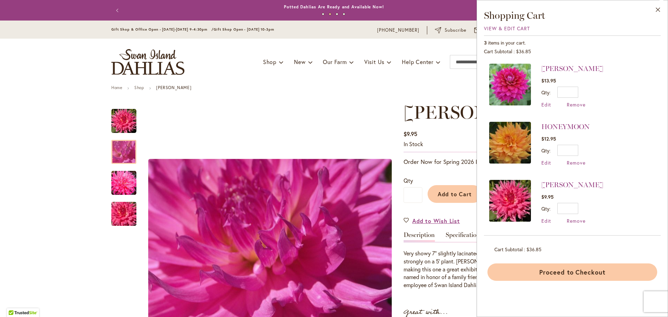
click at [591, 275] on button "Proceed to Checkout" at bounding box center [572, 271] width 170 height 17
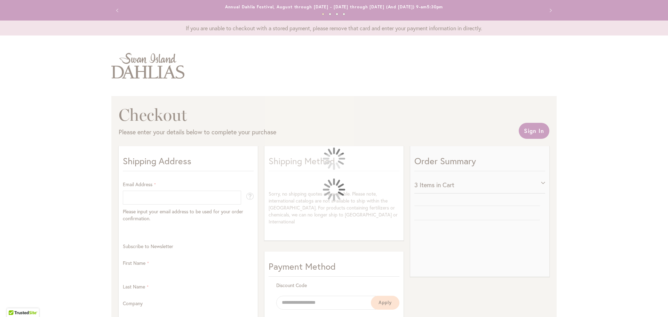
select select "**"
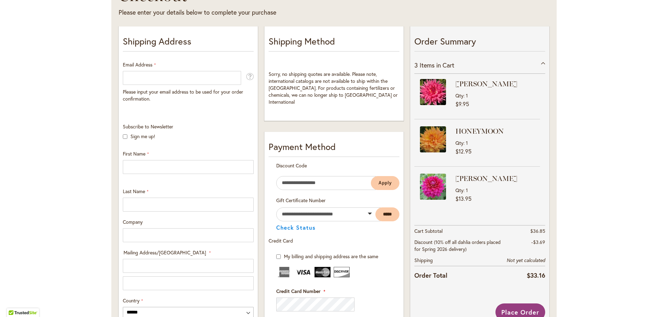
scroll to position [135, 0]
